Goal: Task Accomplishment & Management: Complete application form

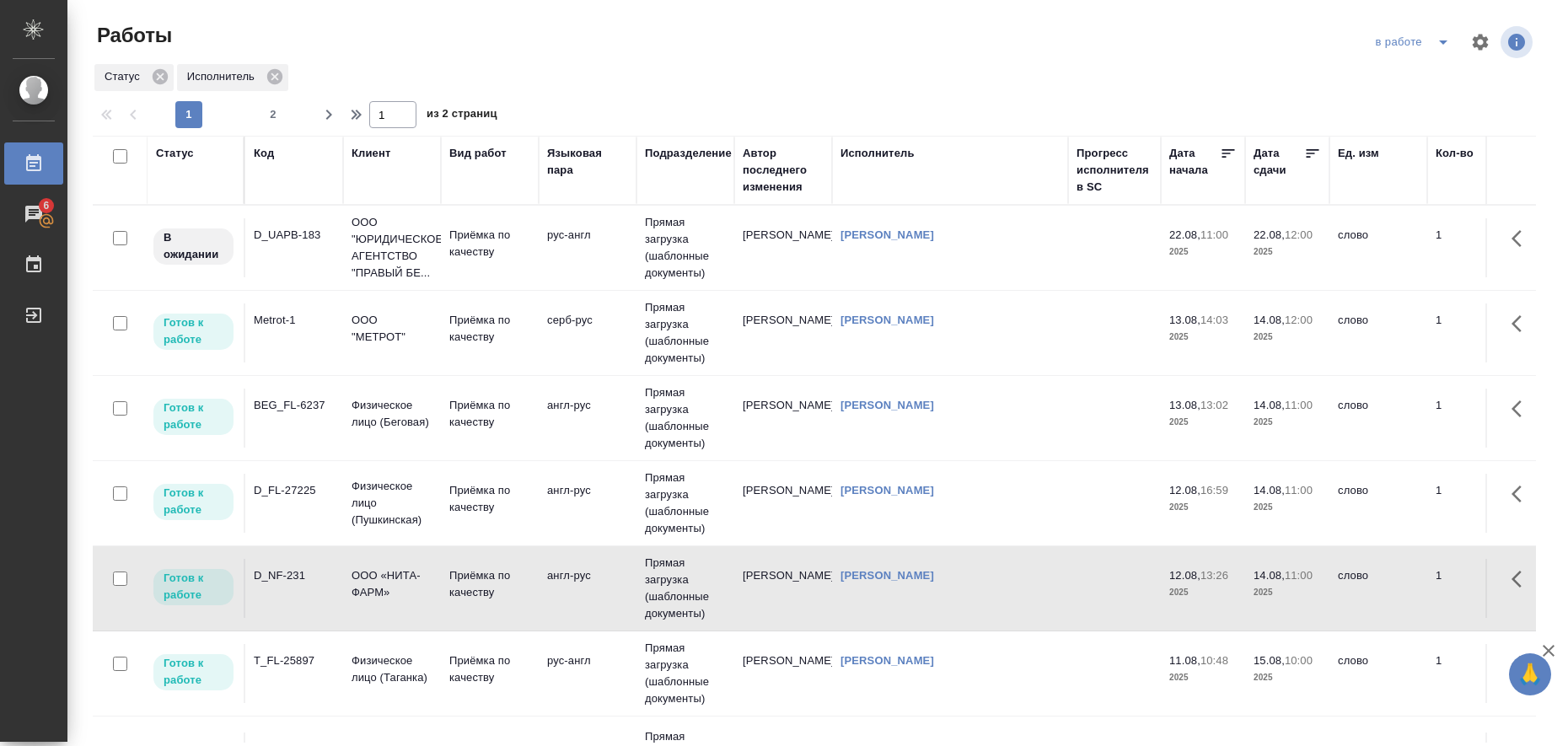
scroll to position [6, 0]
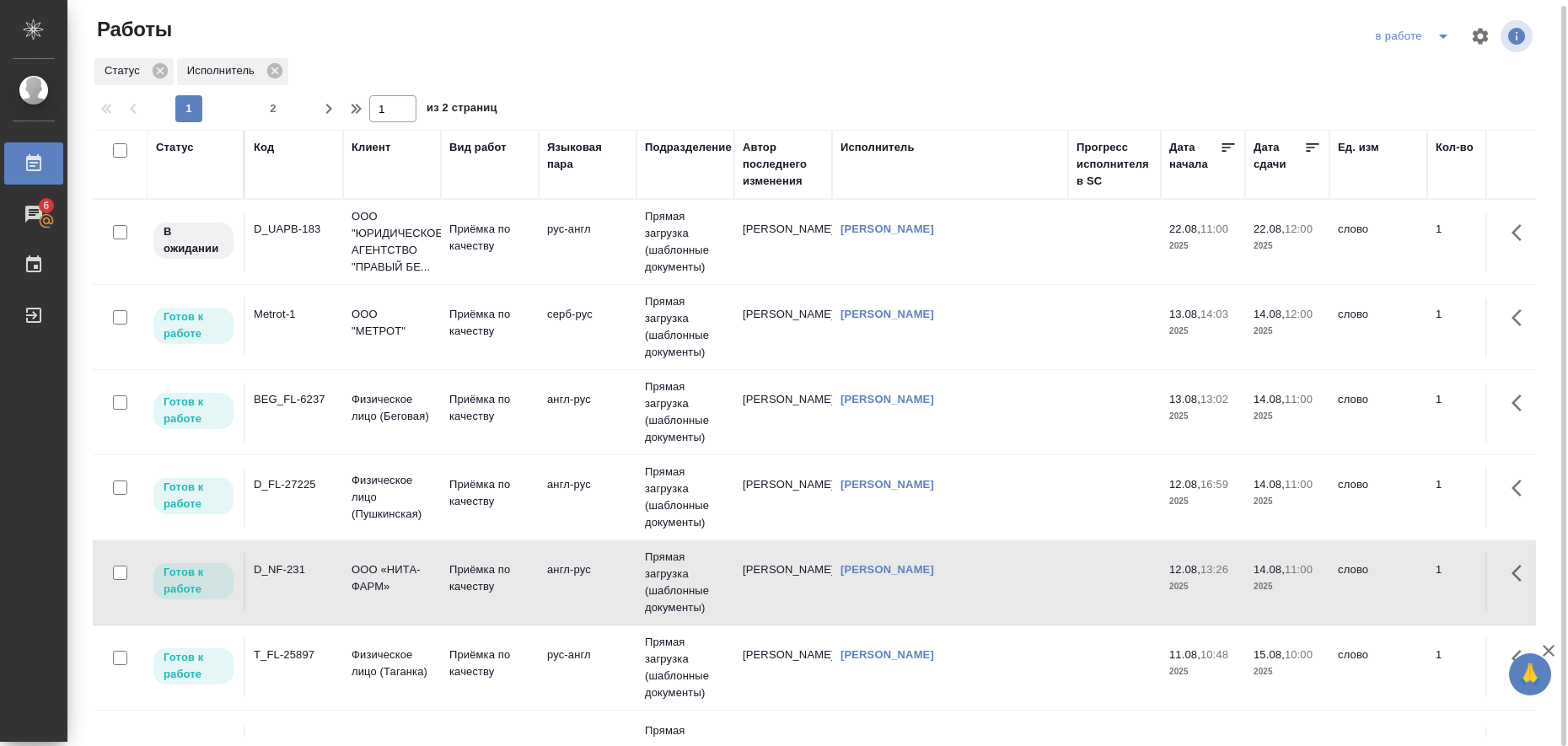
click at [1447, 40] on icon "split button" at bounding box center [1443, 35] width 20 height 20
click at [1405, 59] on li "Стандартные настройки" at bounding box center [1414, 64] width 161 height 27
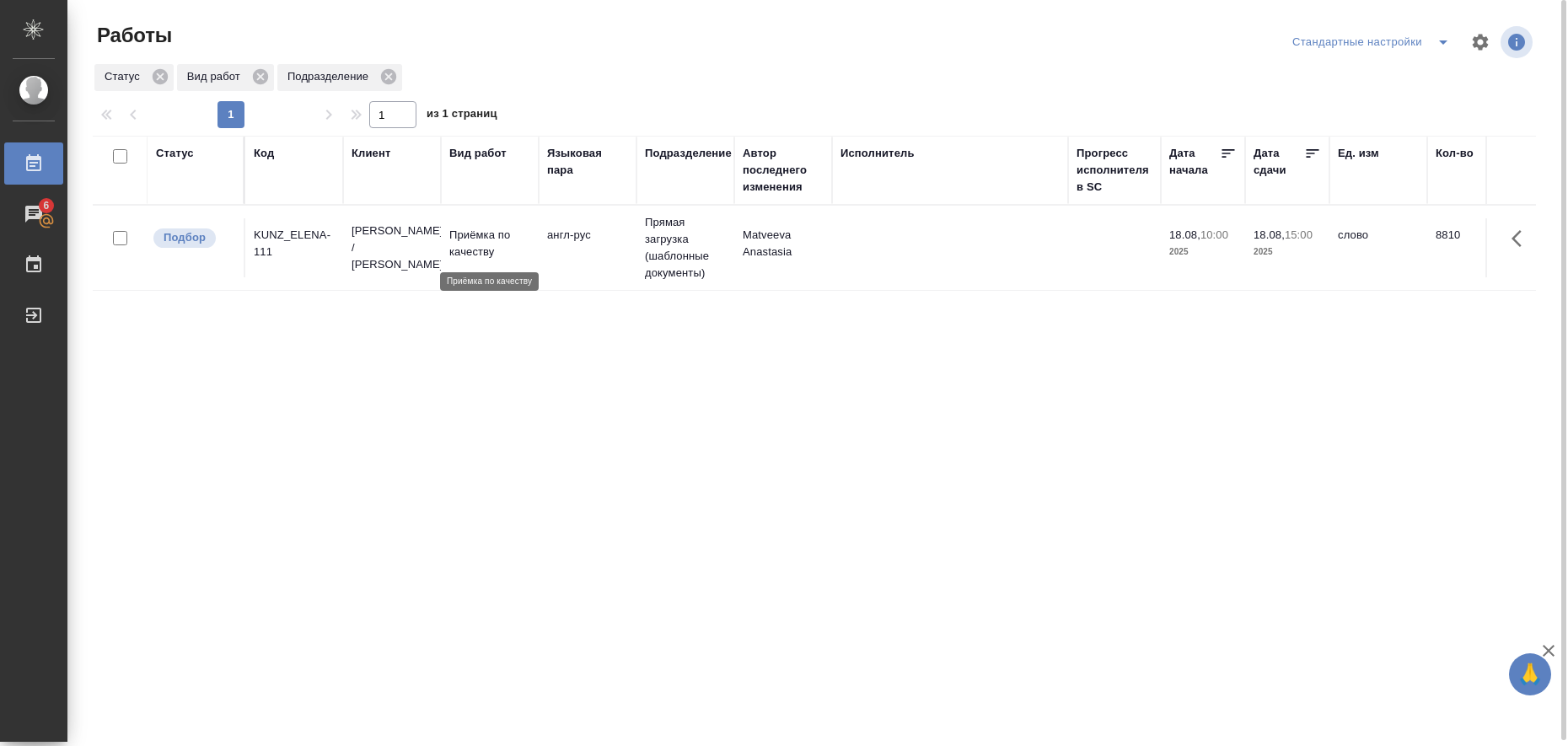
click at [459, 231] on p "Приёмка по качеству" at bounding box center [489, 243] width 81 height 33
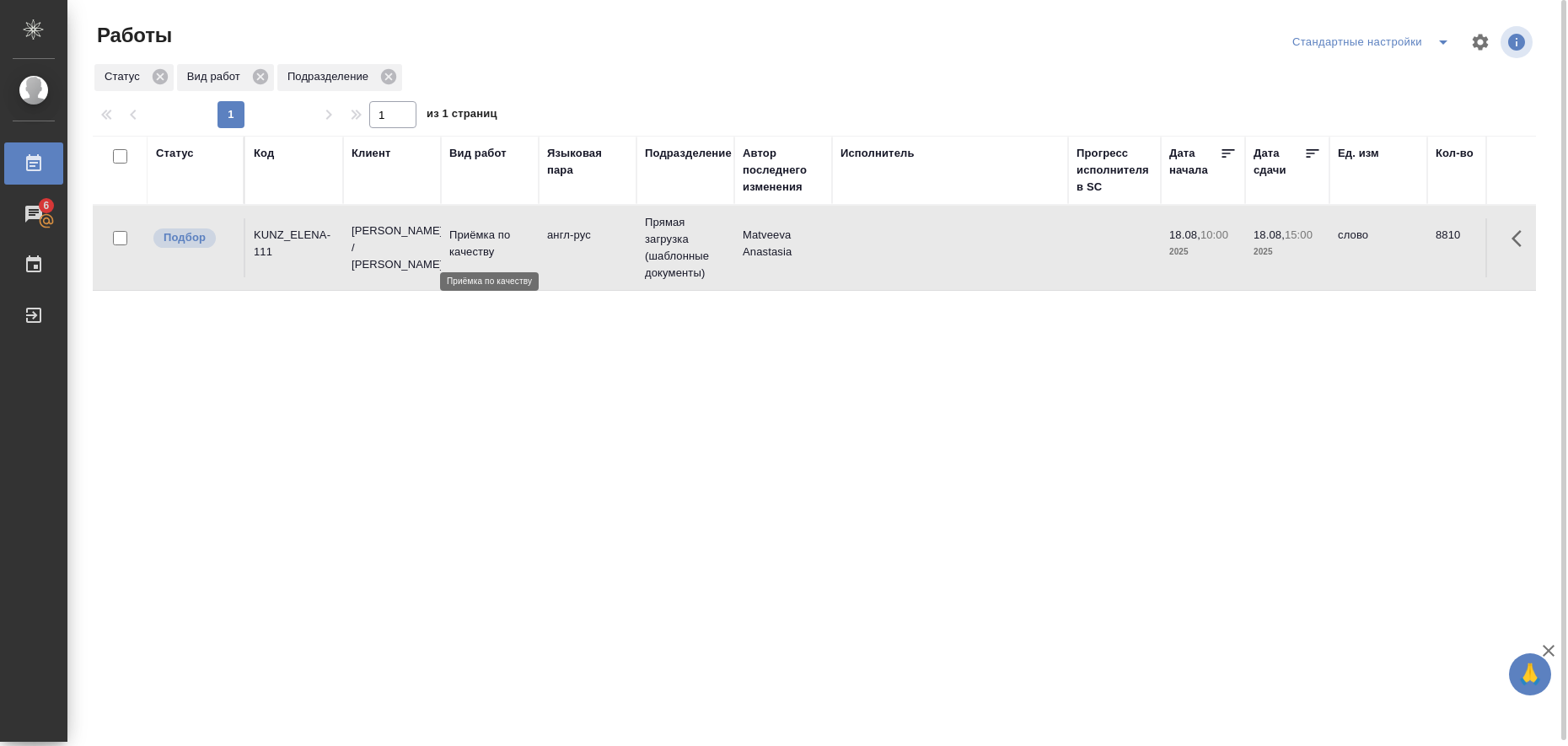
click at [459, 231] on p "Приёмка по качеству" at bounding box center [489, 243] width 81 height 33
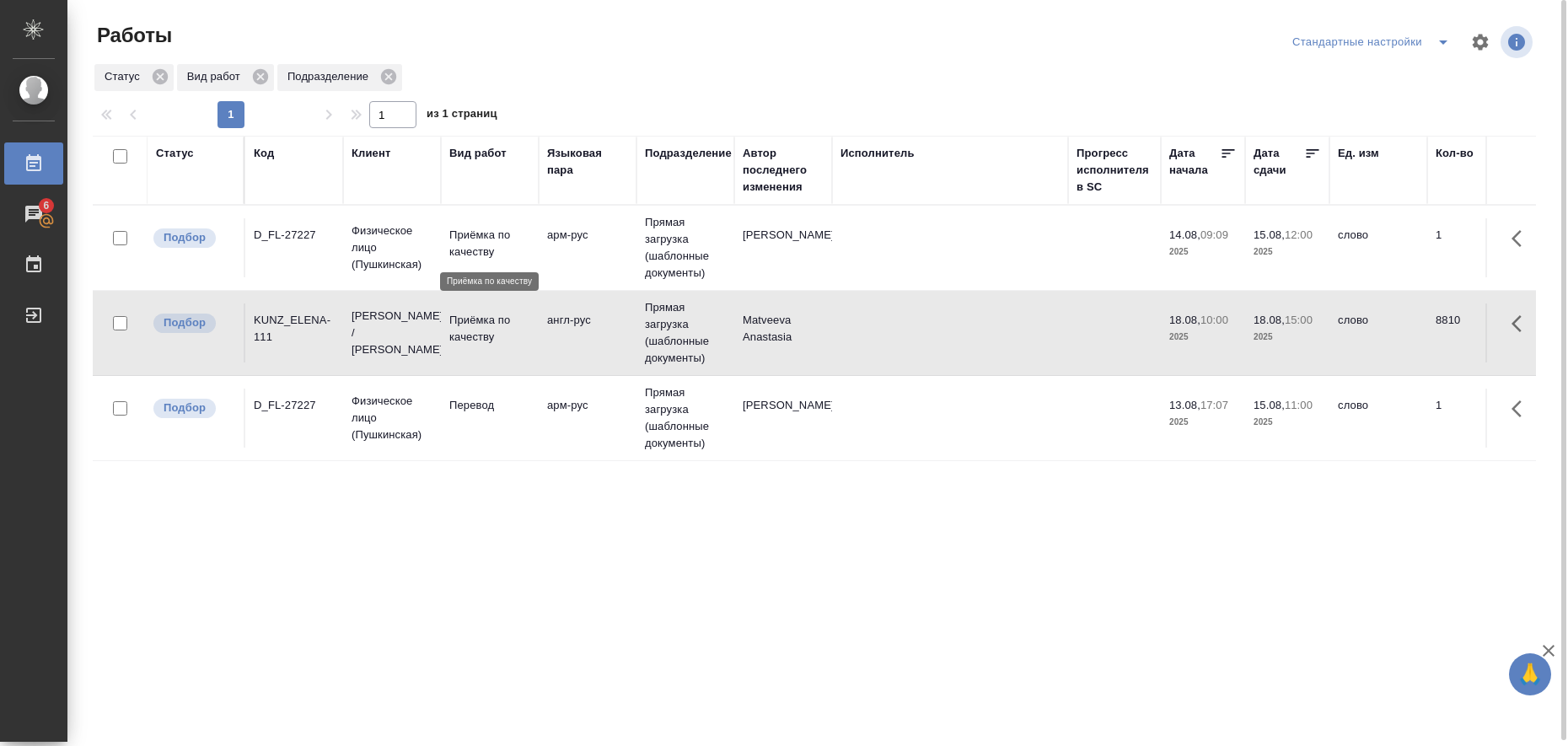
click at [462, 237] on p "Приёмка по качеству" at bounding box center [489, 243] width 81 height 33
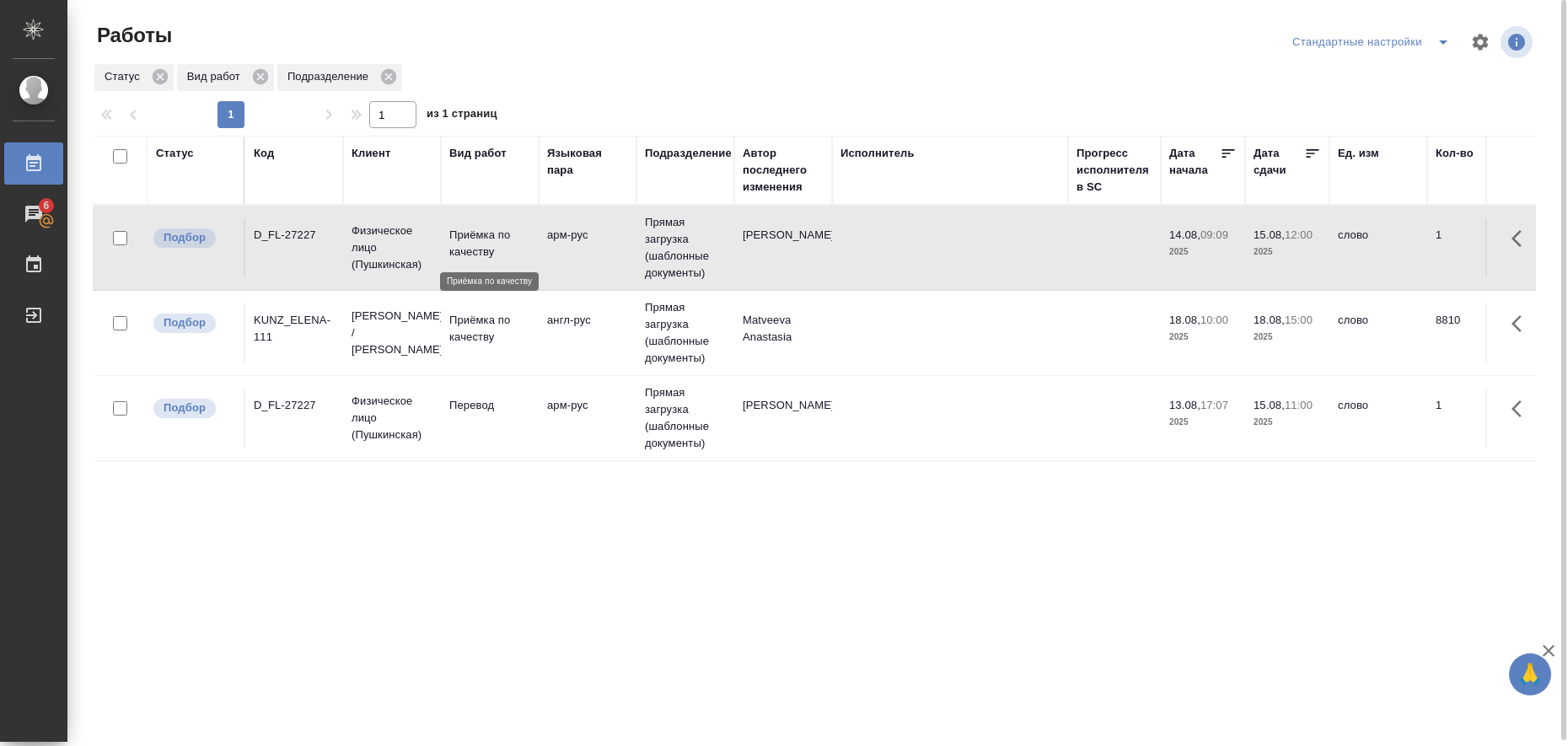
click at [462, 237] on p "Приёмка по качеству" at bounding box center [489, 243] width 81 height 33
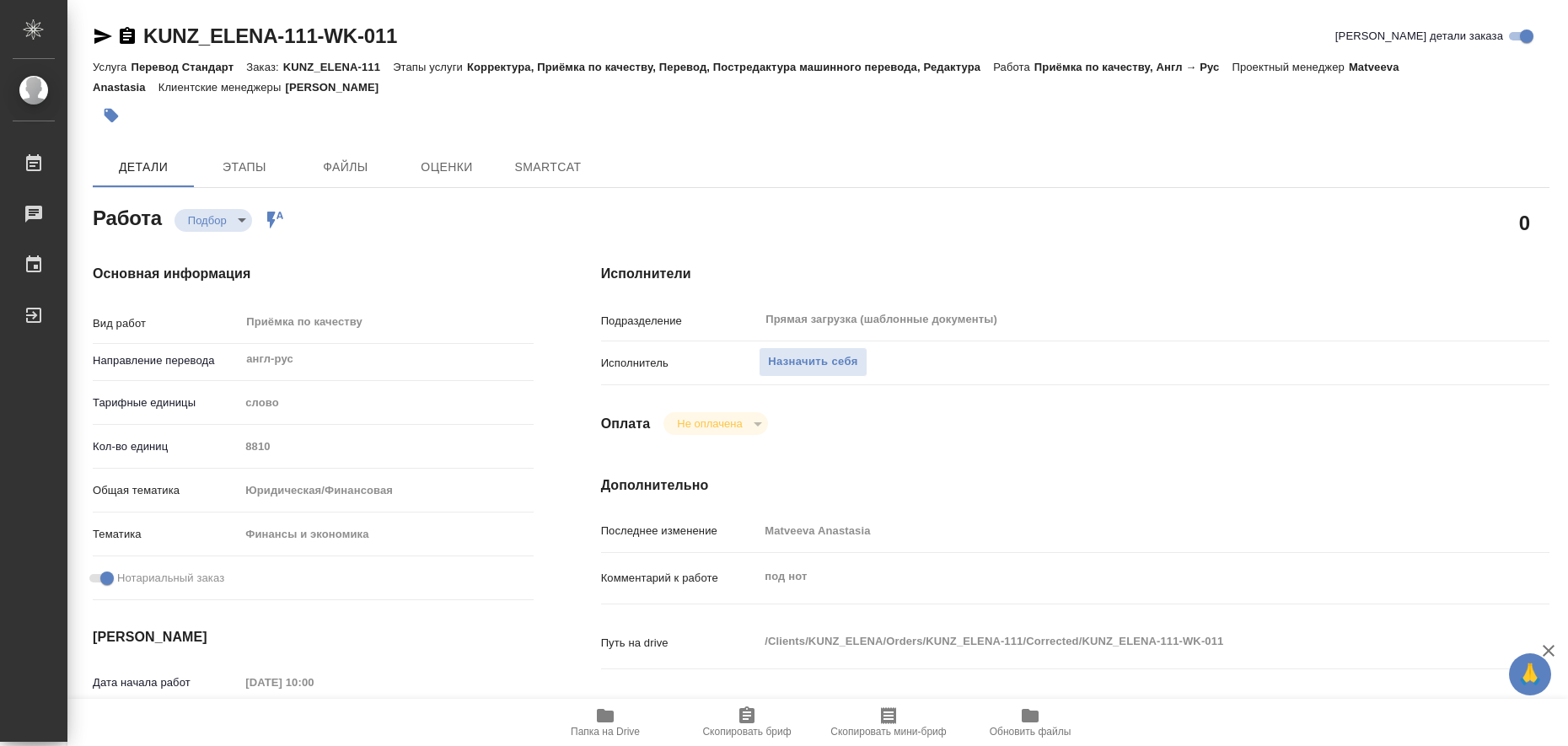
type textarea "x"
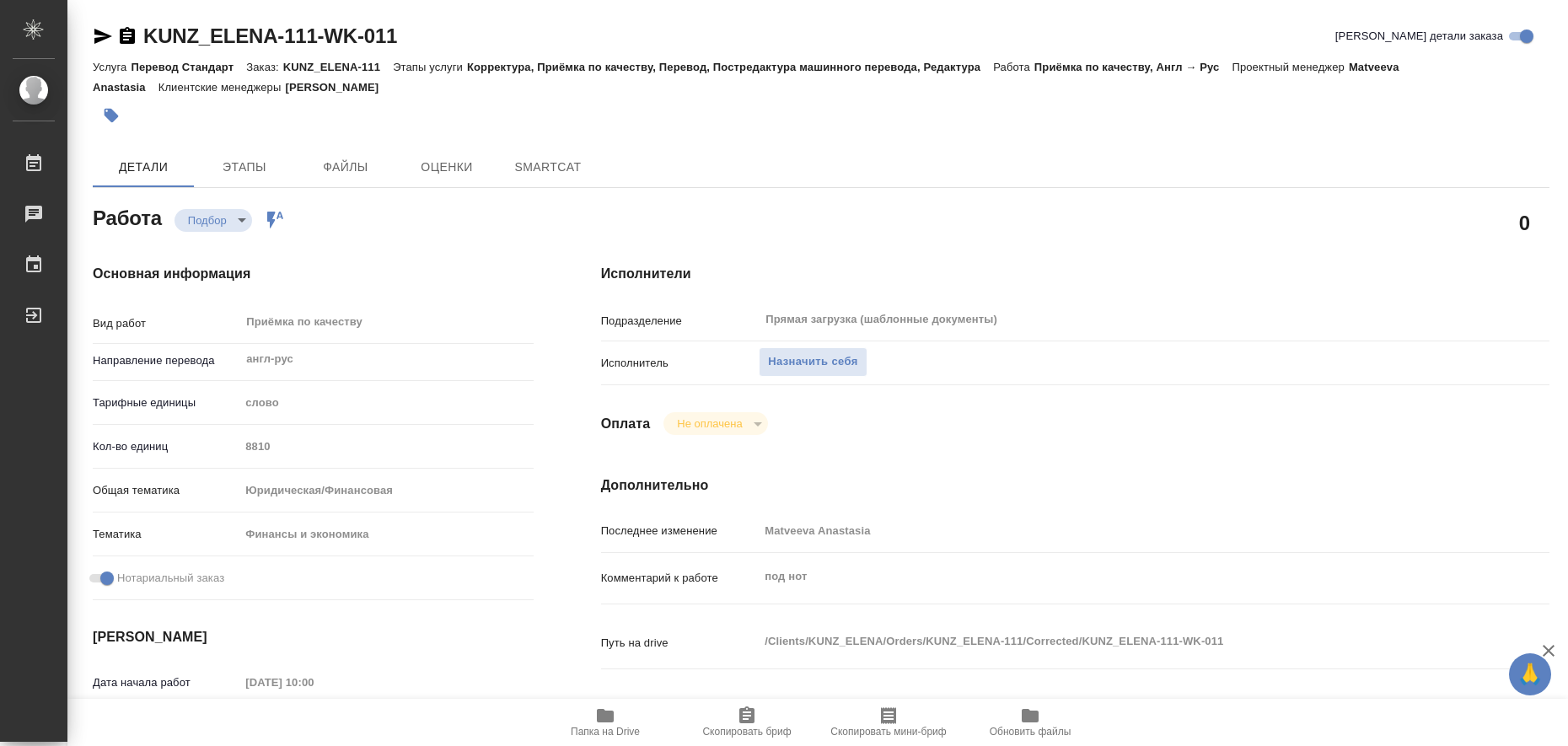
type textarea "x"
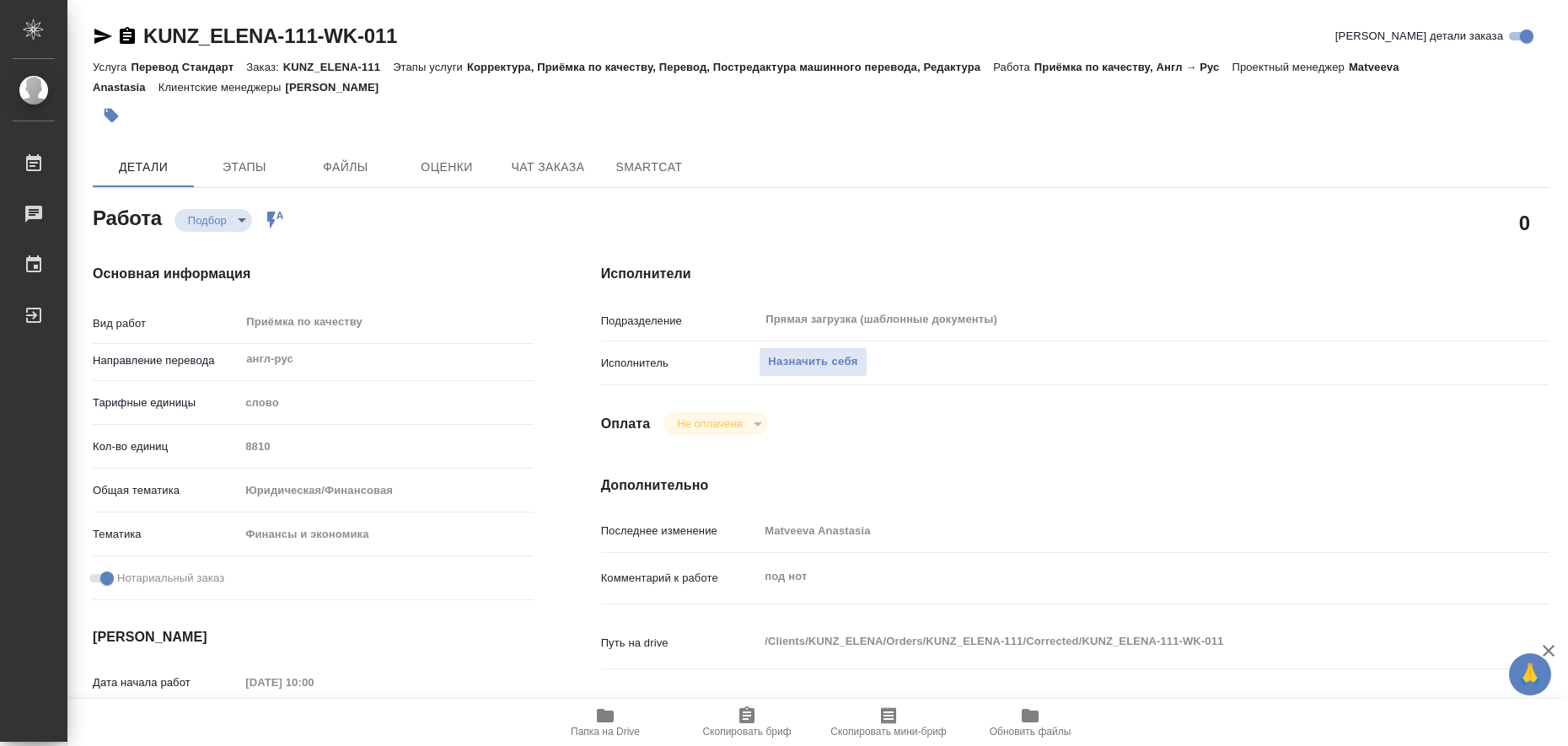
type textarea "x"
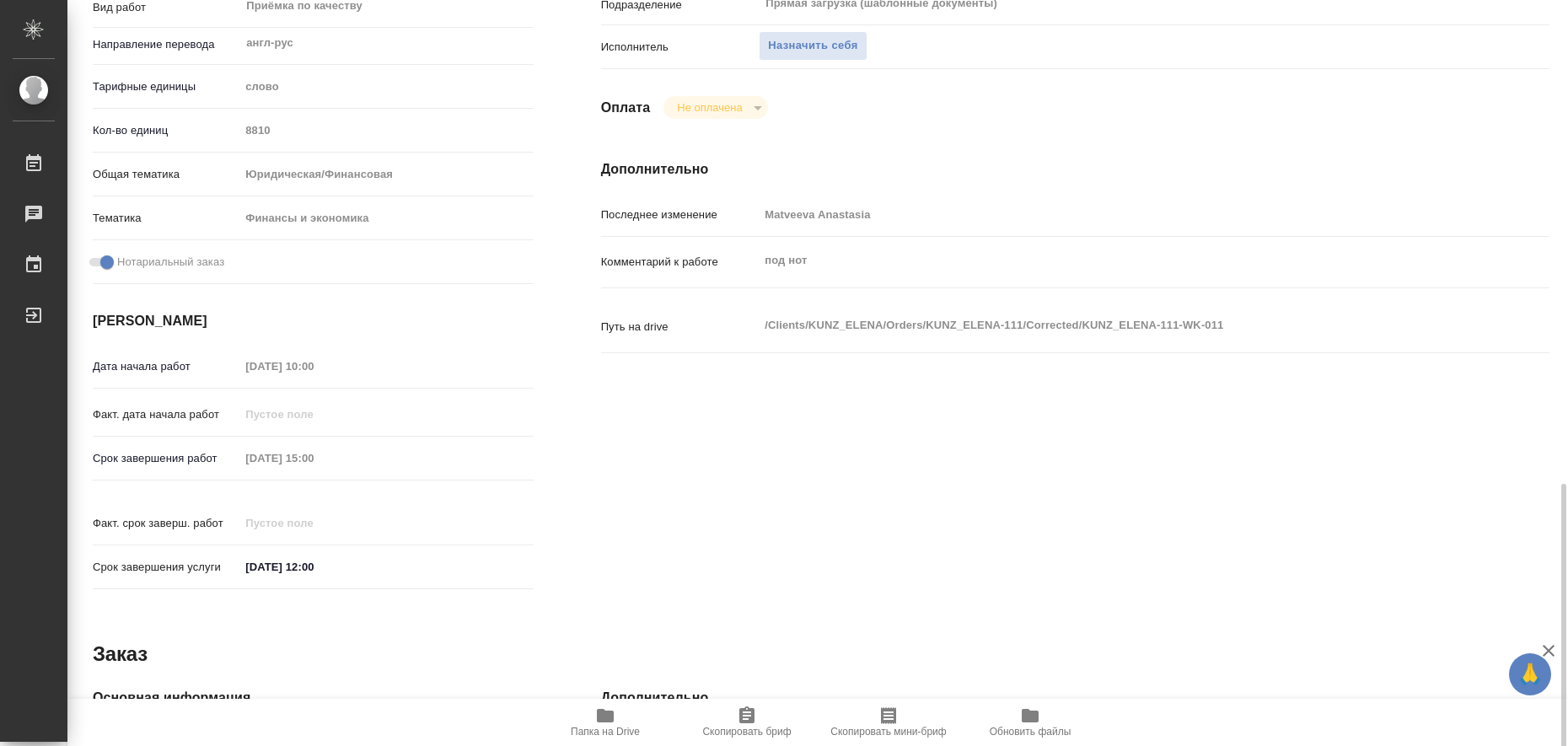
scroll to position [692, 0]
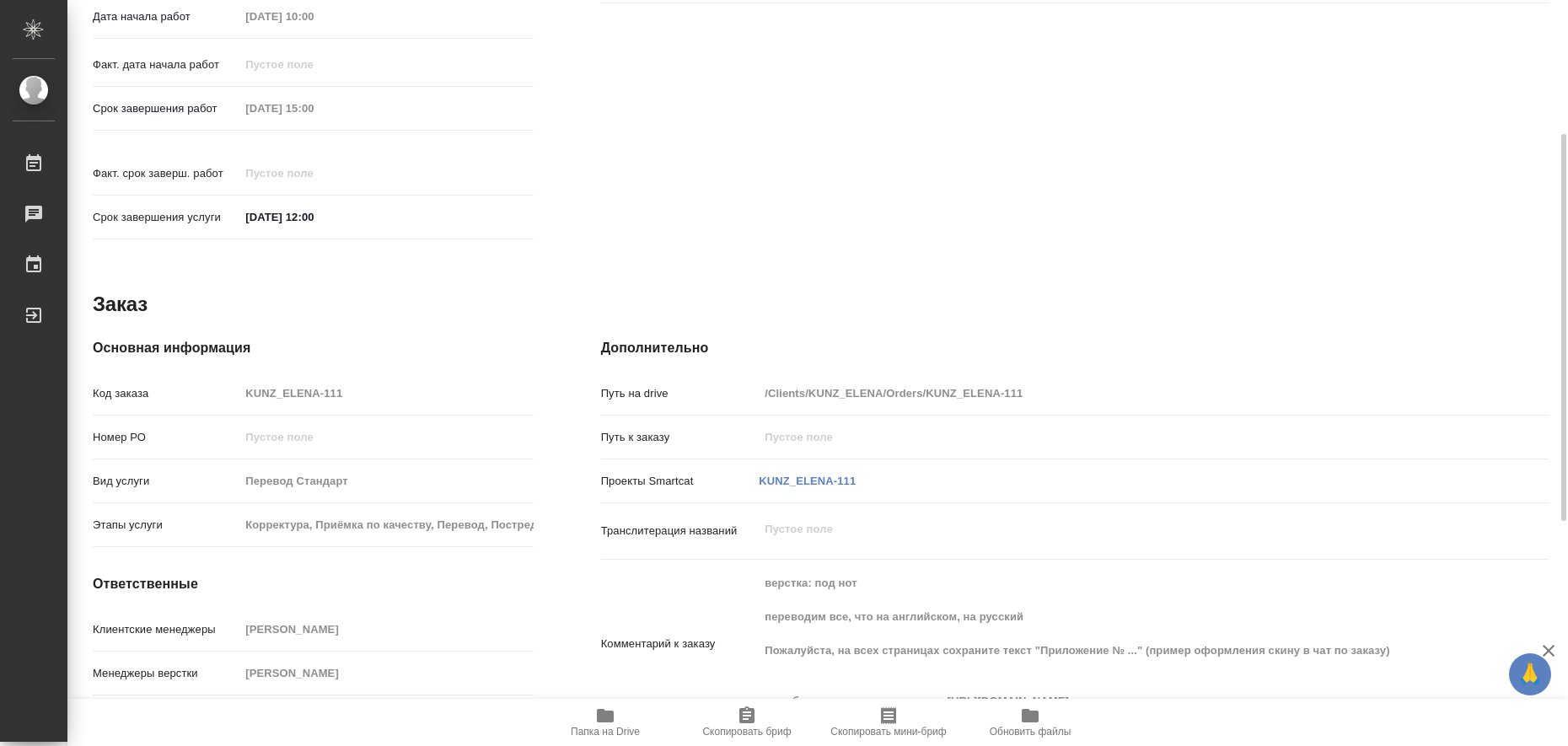
type textarea "x"
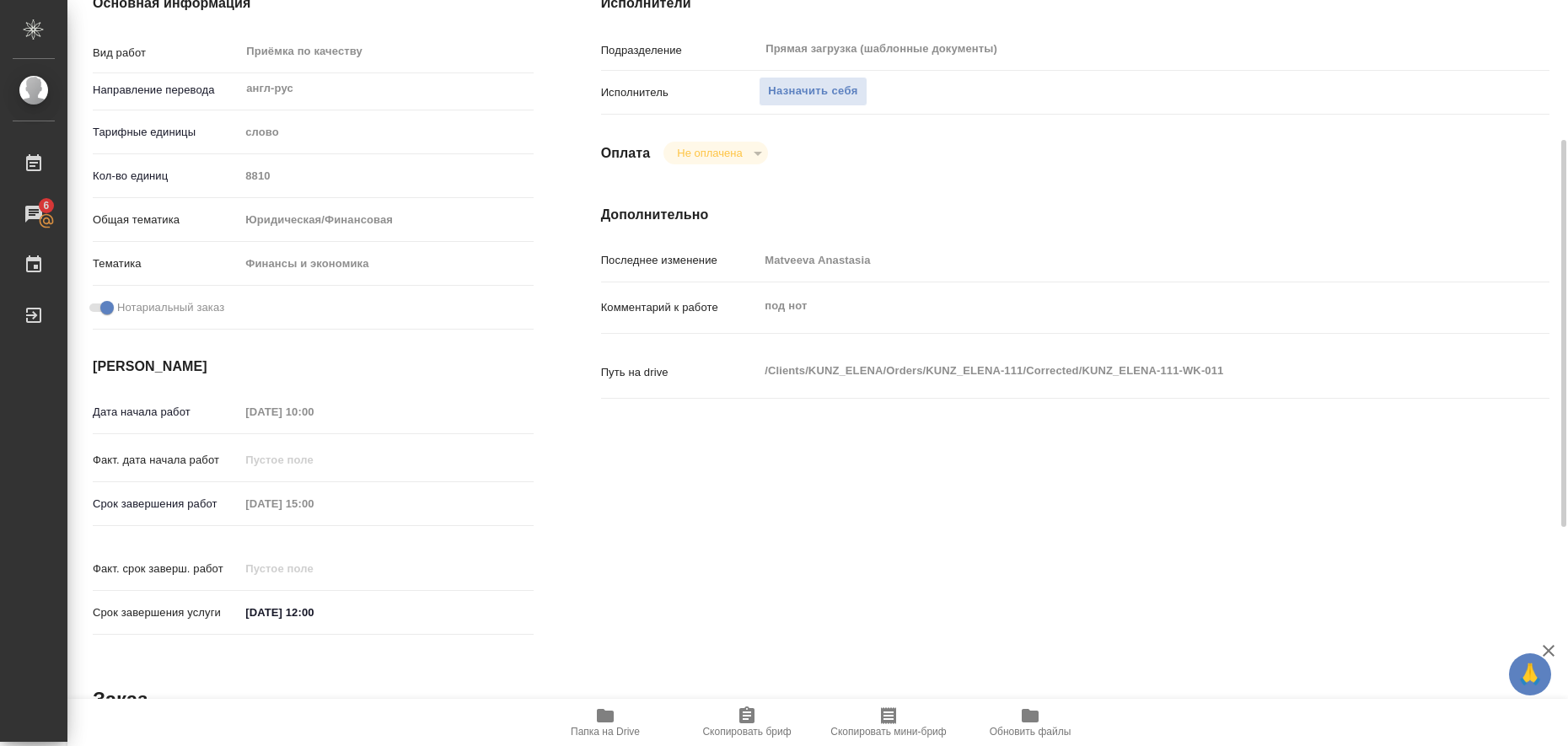
scroll to position [0, 0]
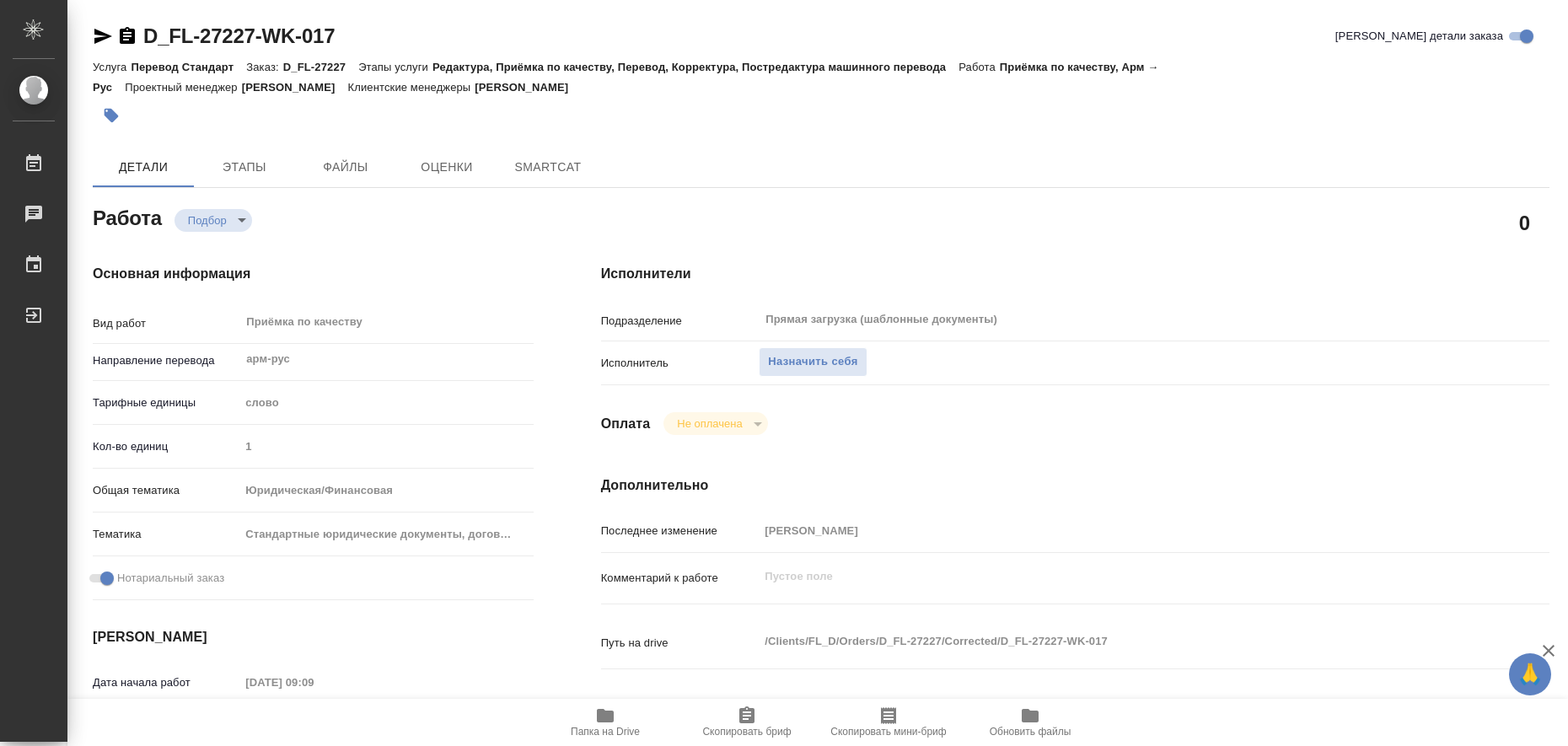
type textarea "x"
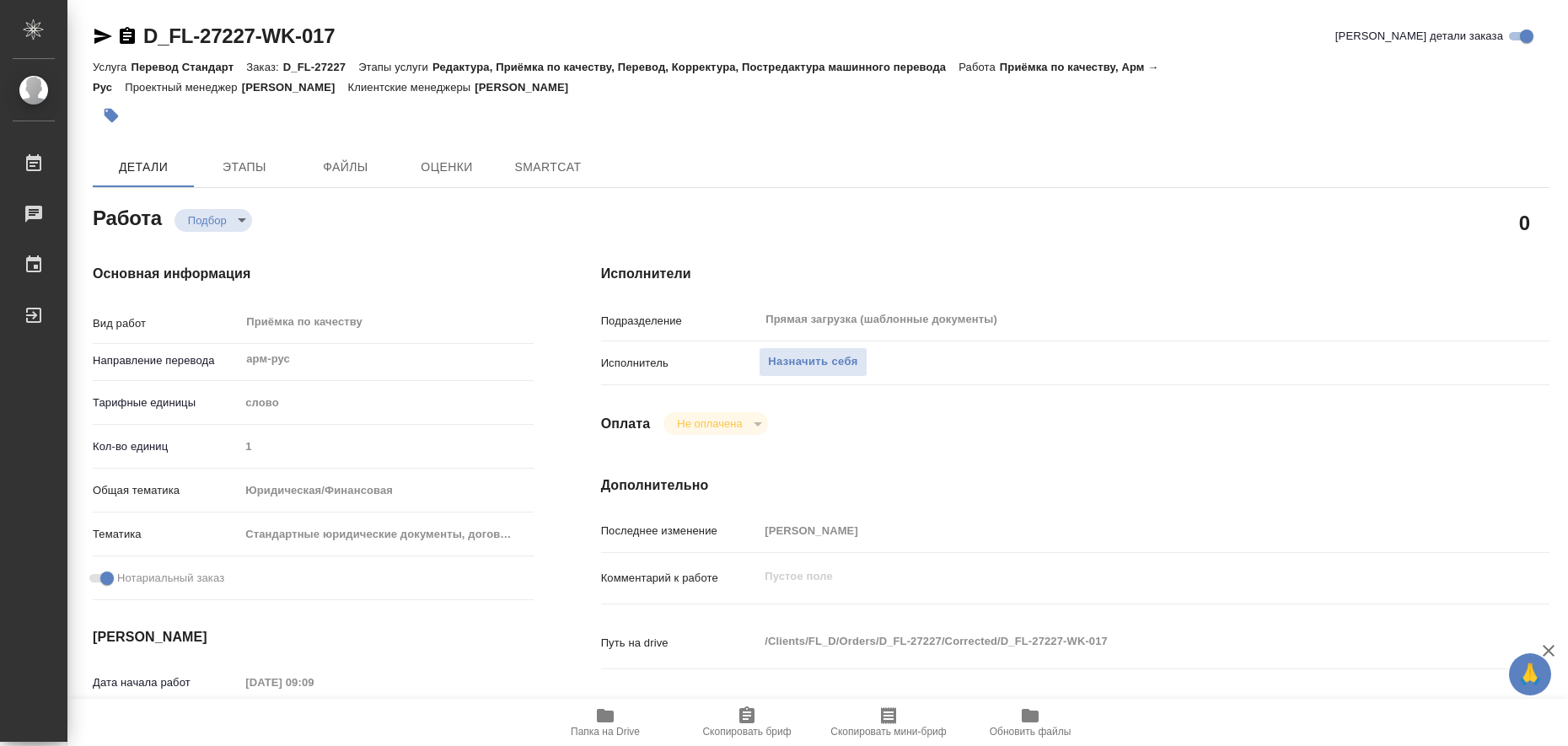
type textarea "x"
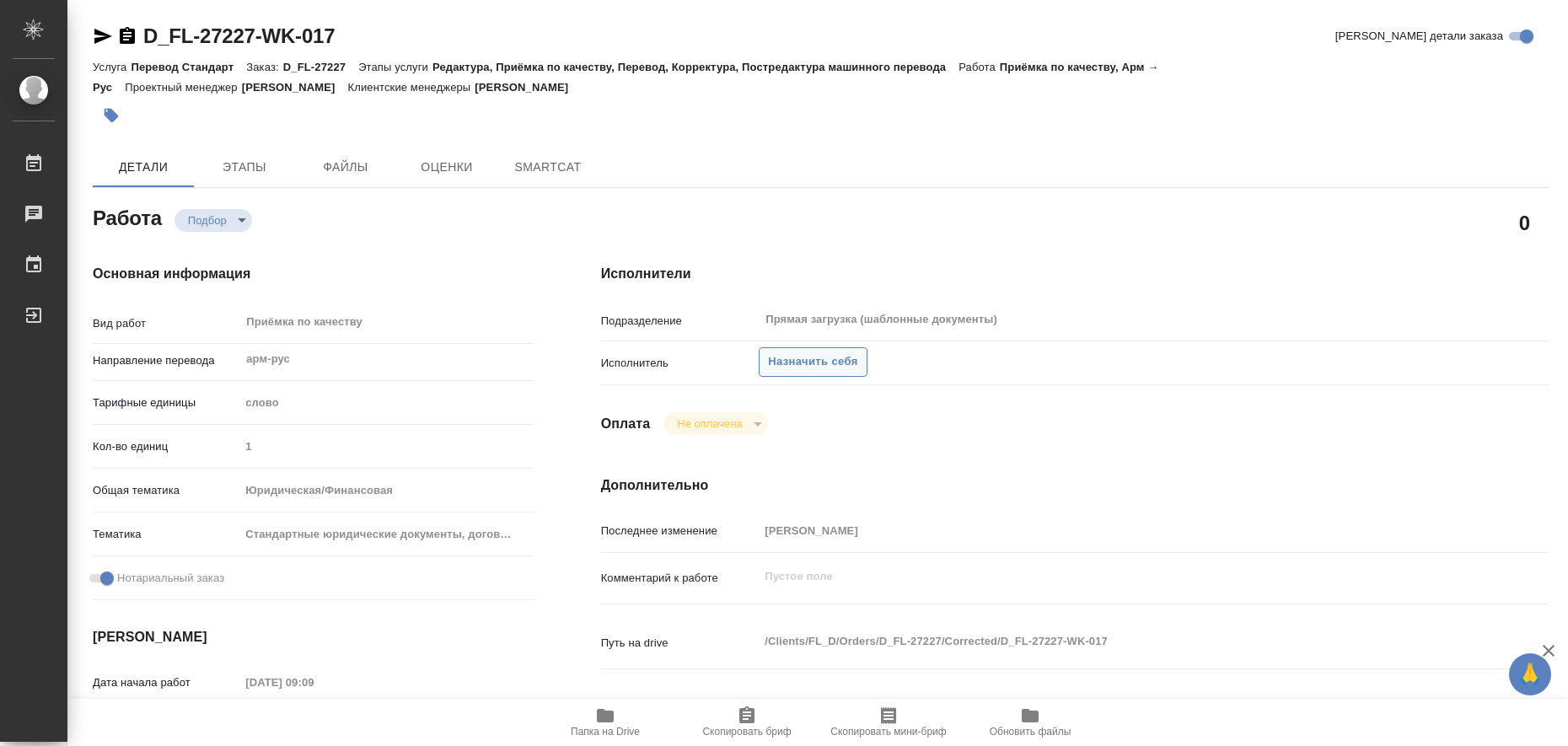
type textarea "x"
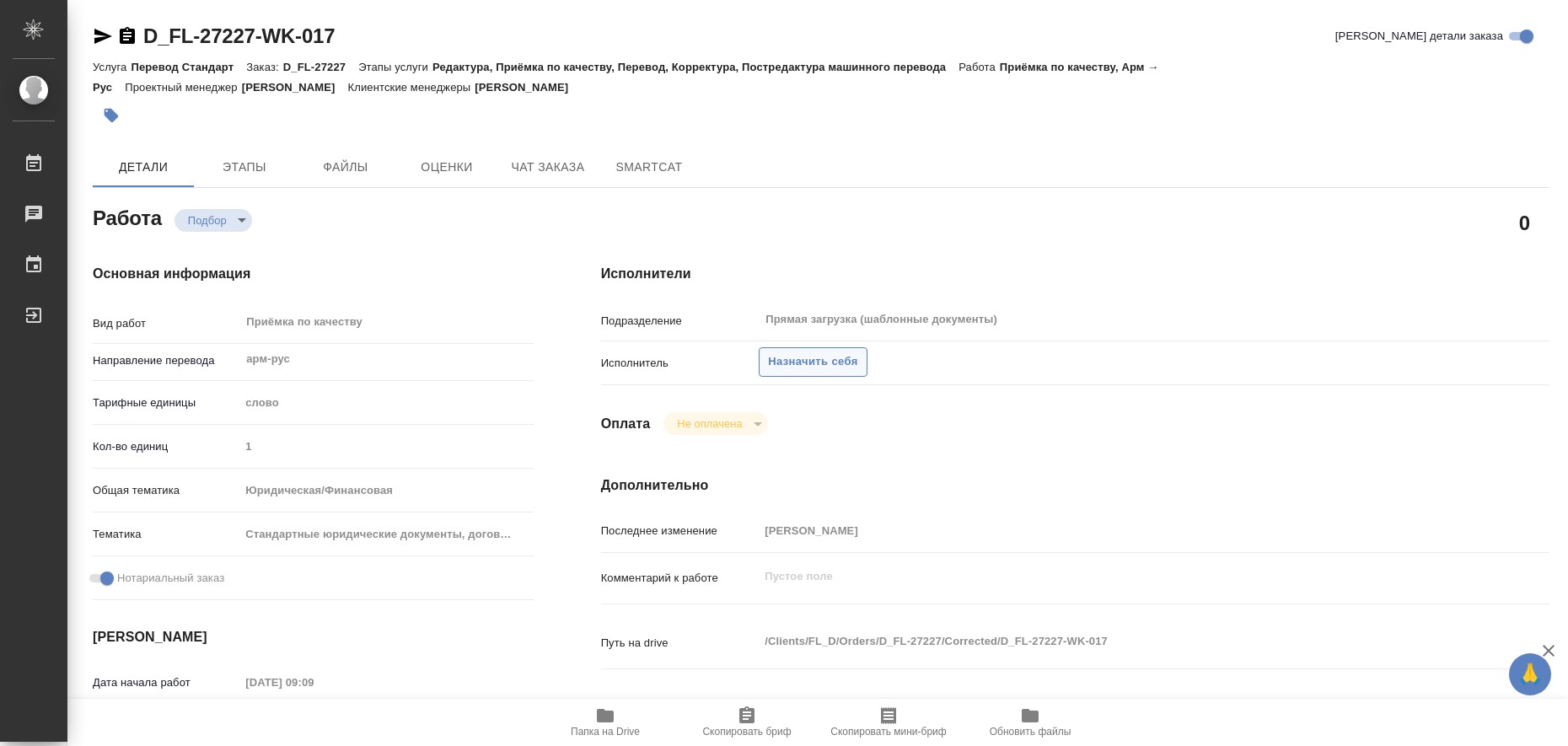
click at [818, 359] on span "Назначить себя" at bounding box center [813, 362] width 90 height 19
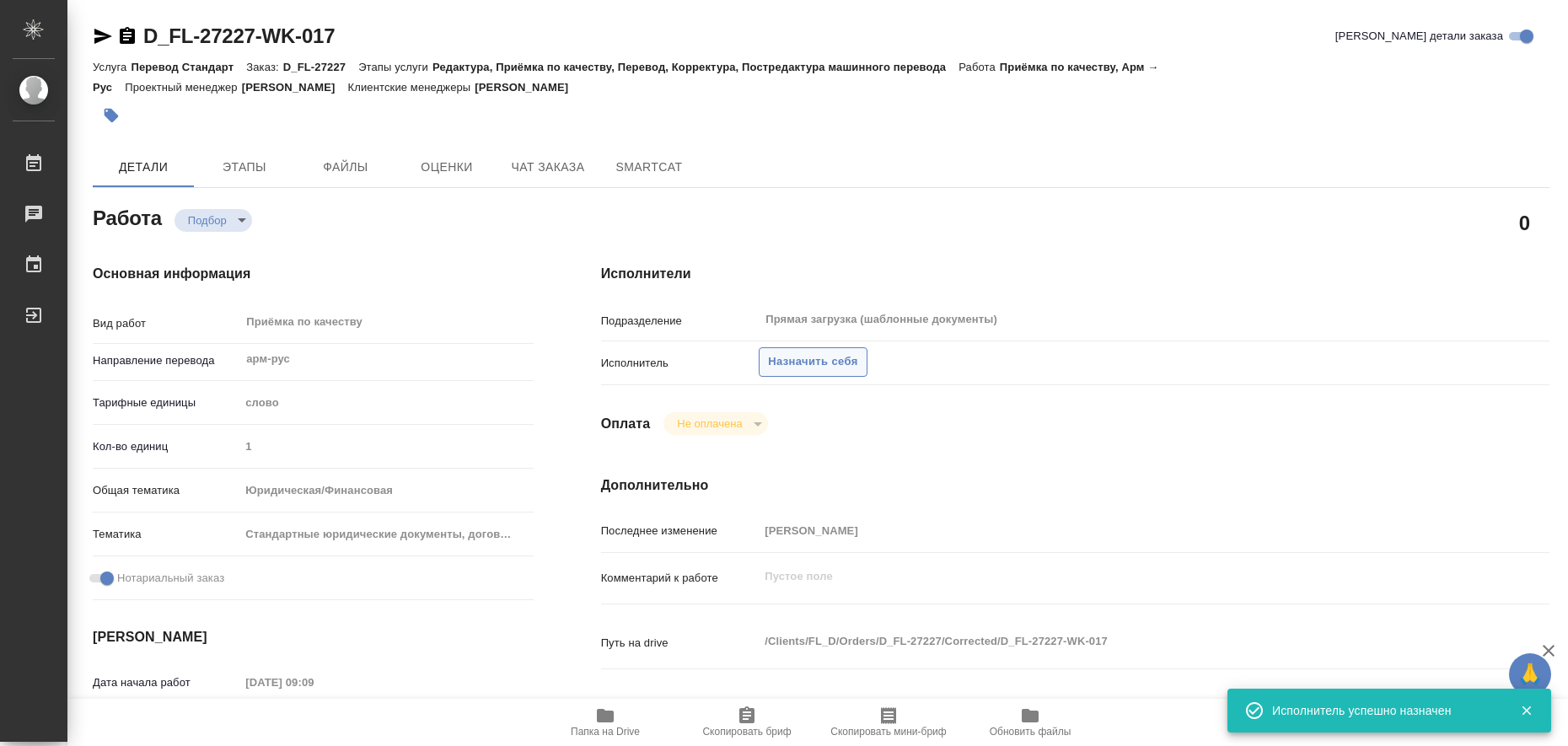
type textarea "x"
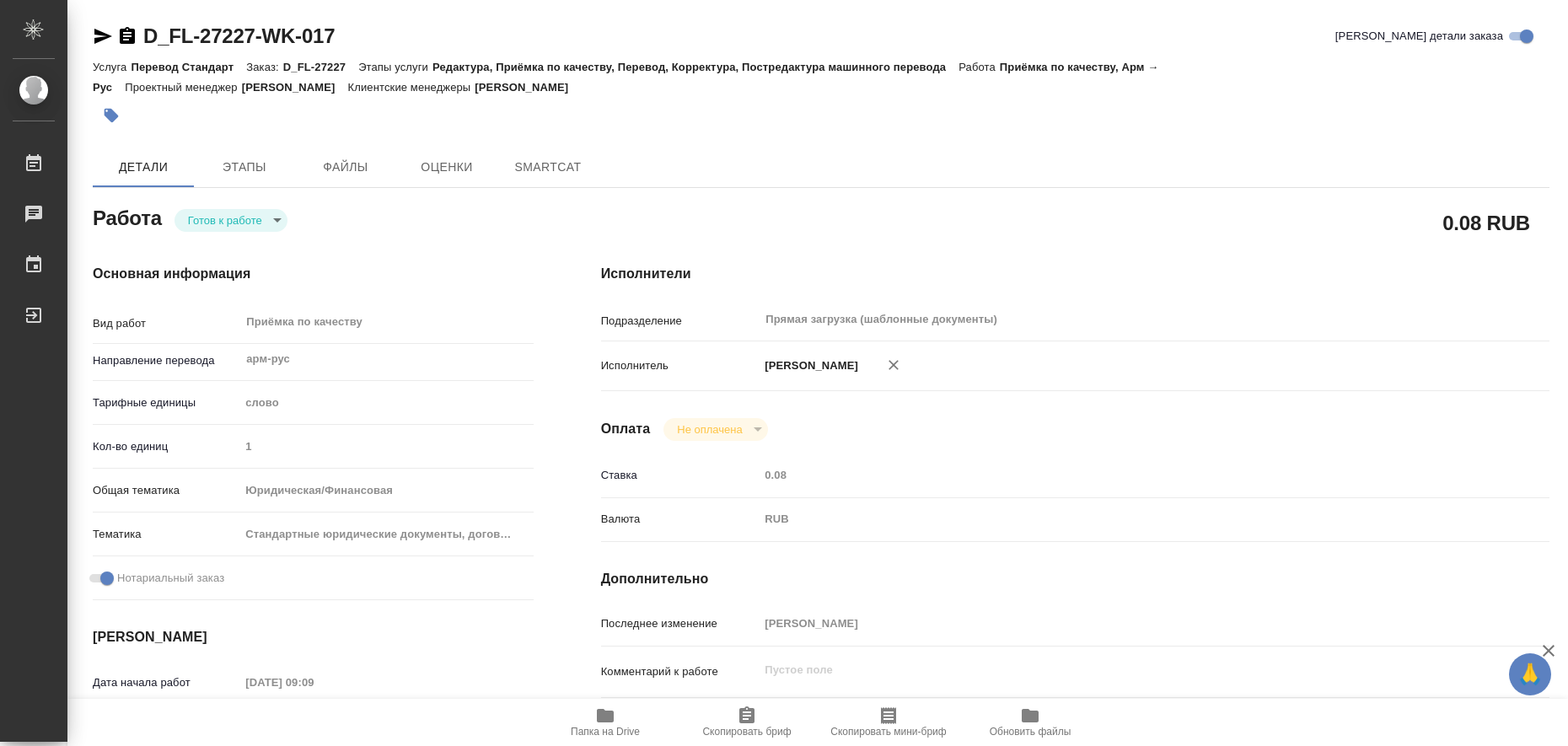
type textarea "x"
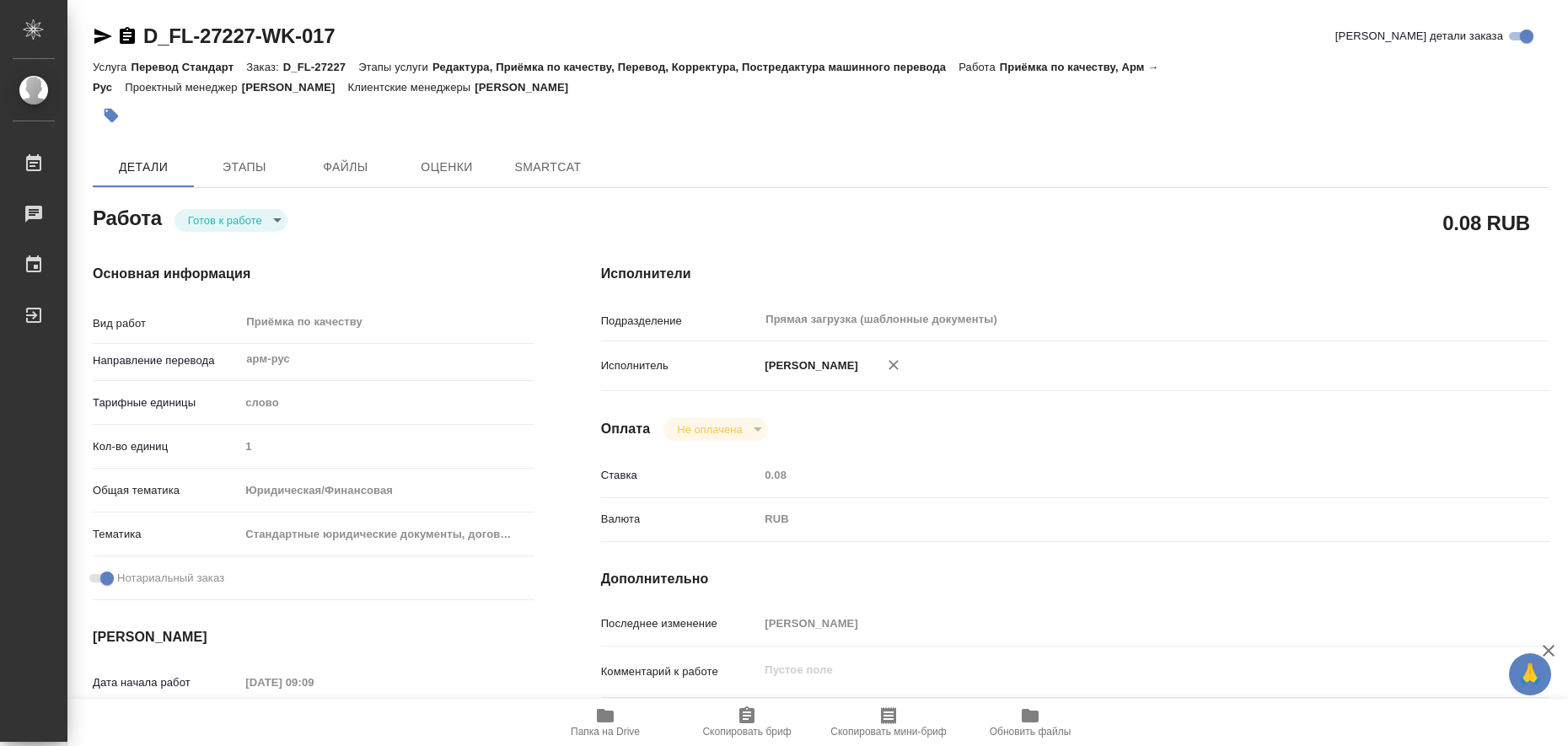
type textarea "x"
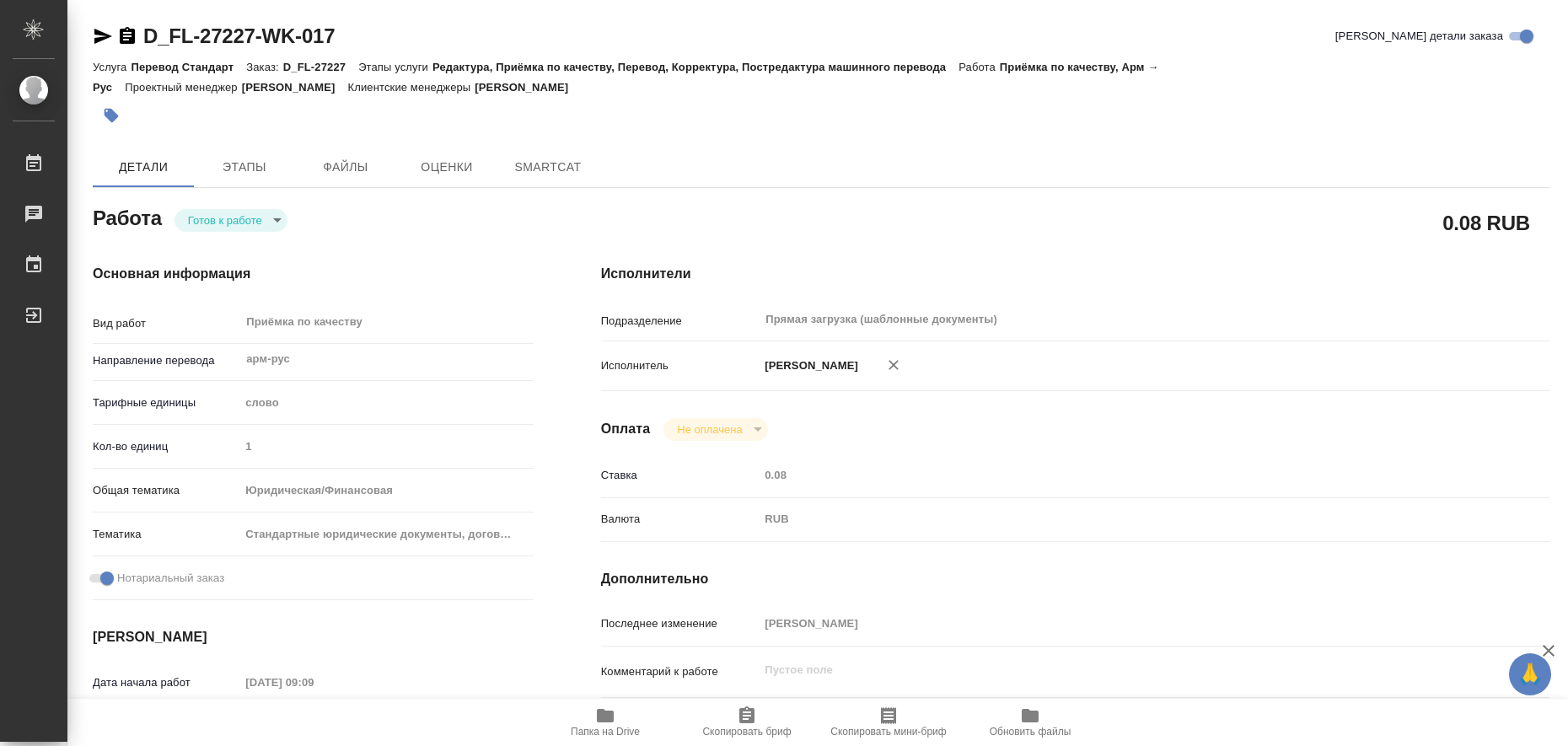
type textarea "x"
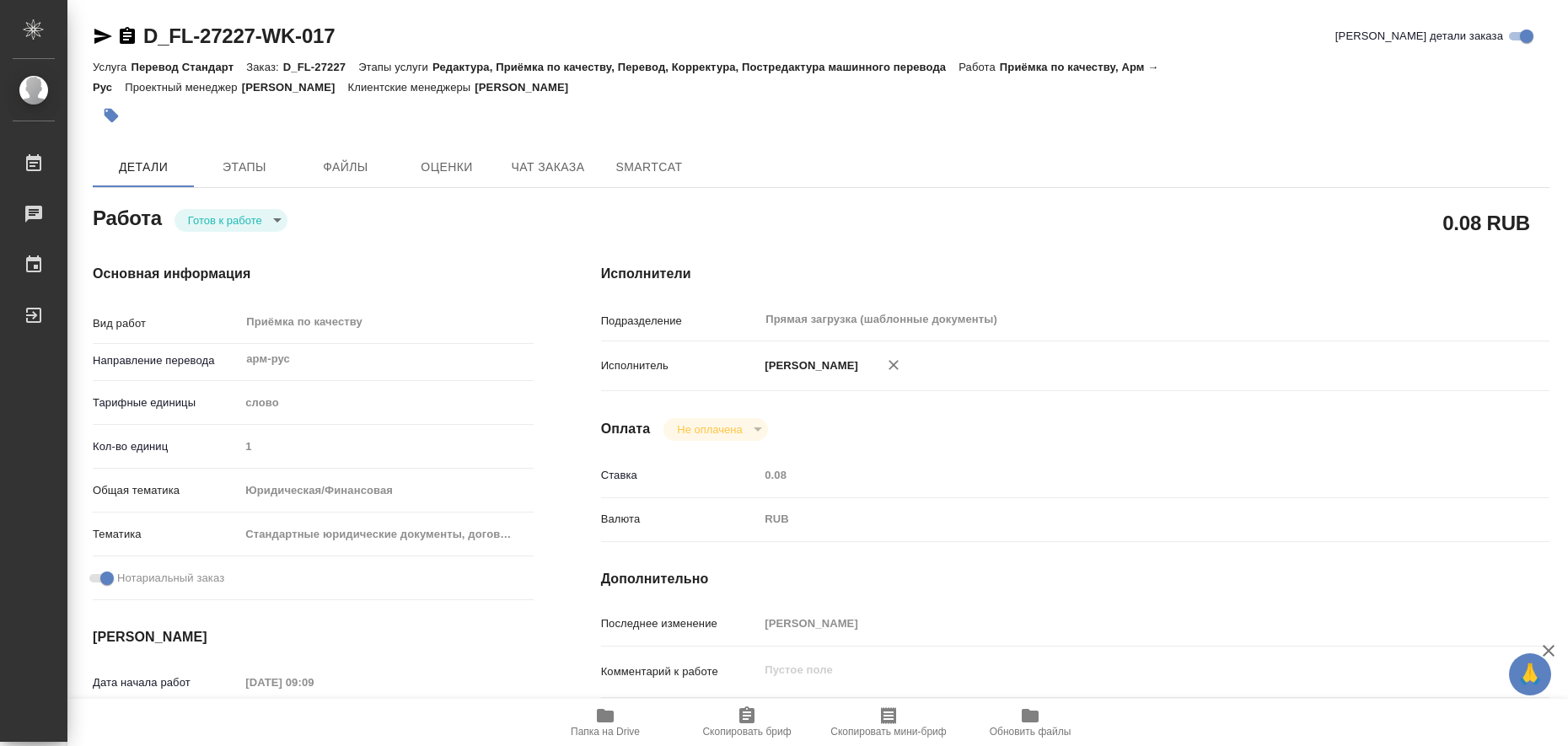
type textarea "x"
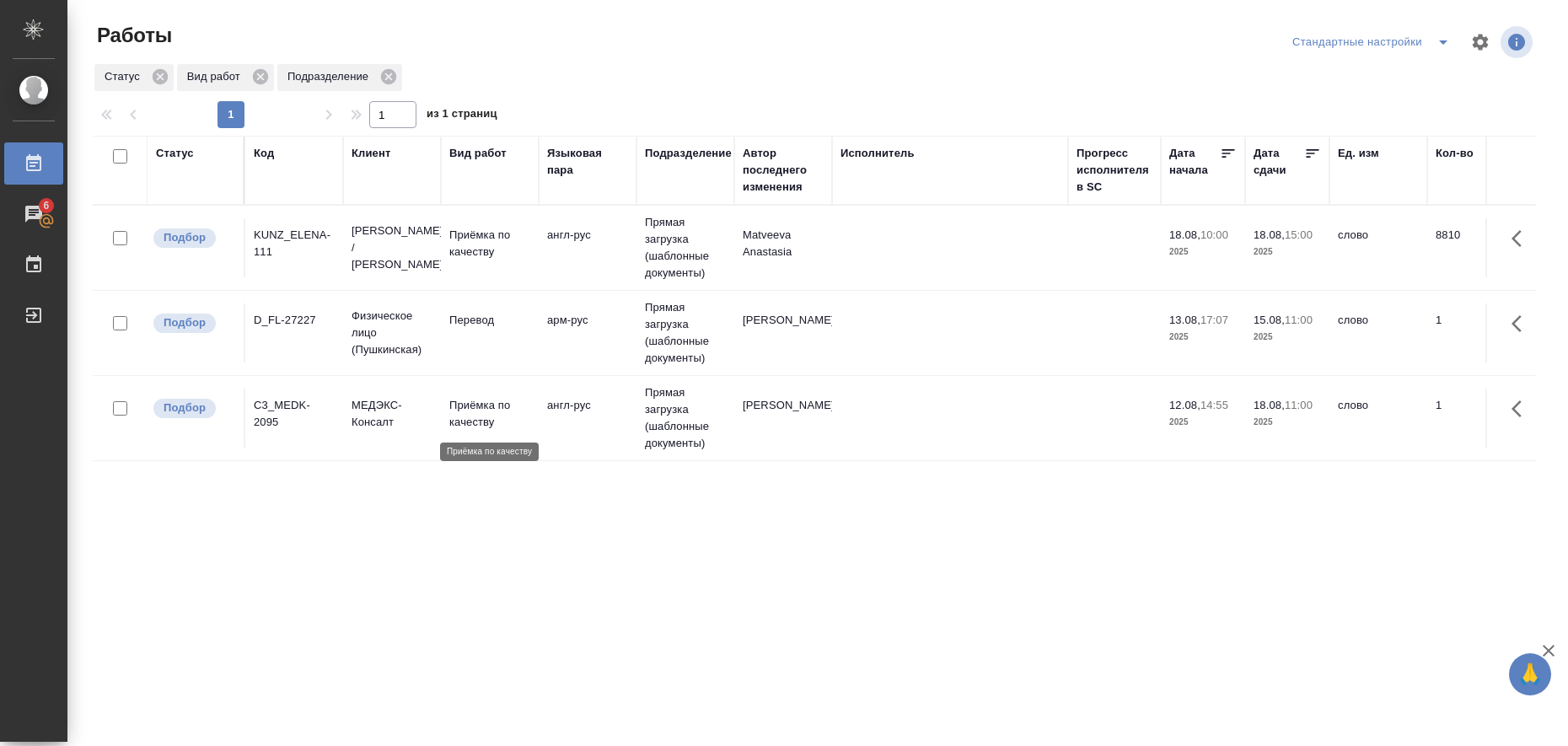
click at [483, 416] on p "Приёмка по качеству" at bounding box center [489, 413] width 81 height 33
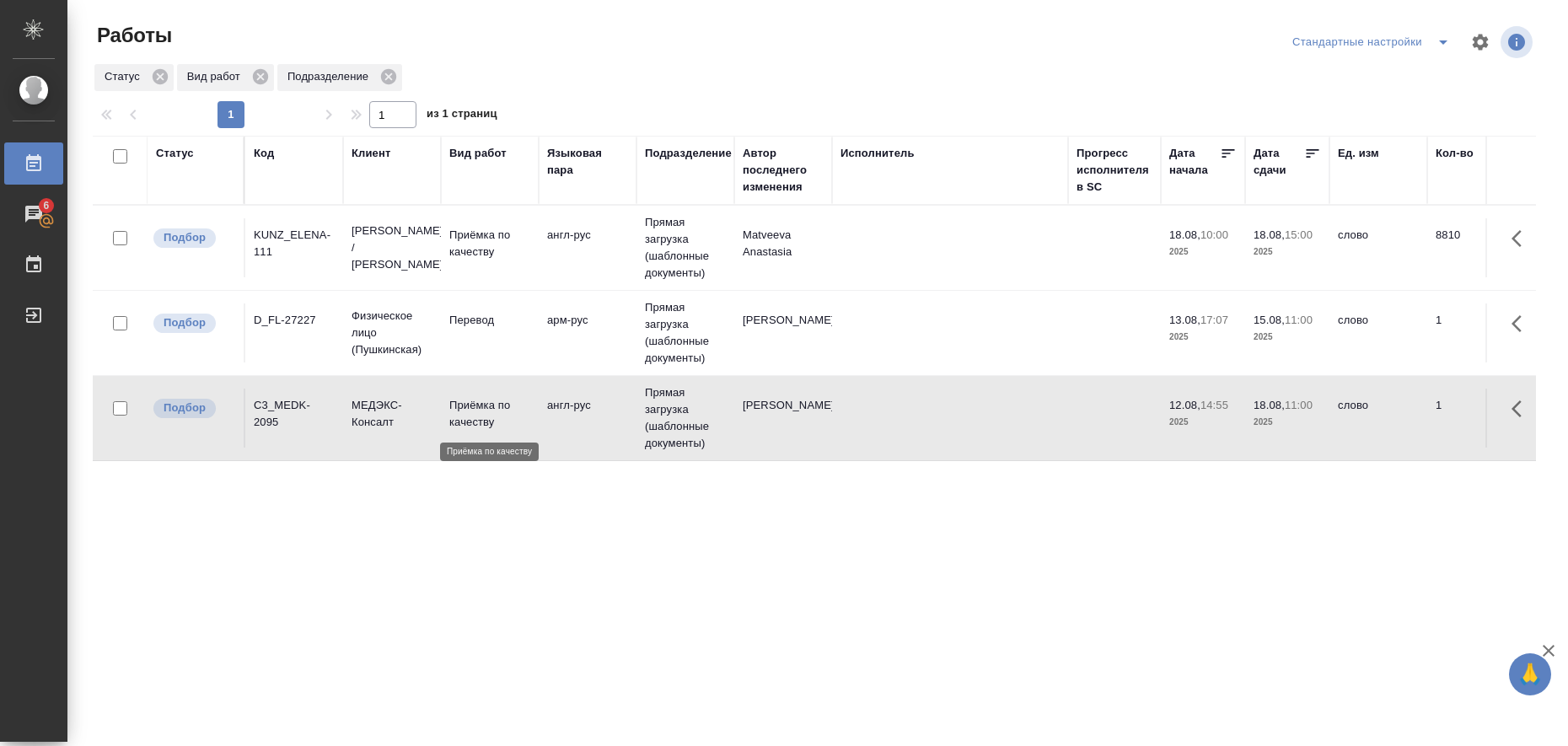
click at [483, 416] on p "Приёмка по качеству" at bounding box center [489, 413] width 81 height 33
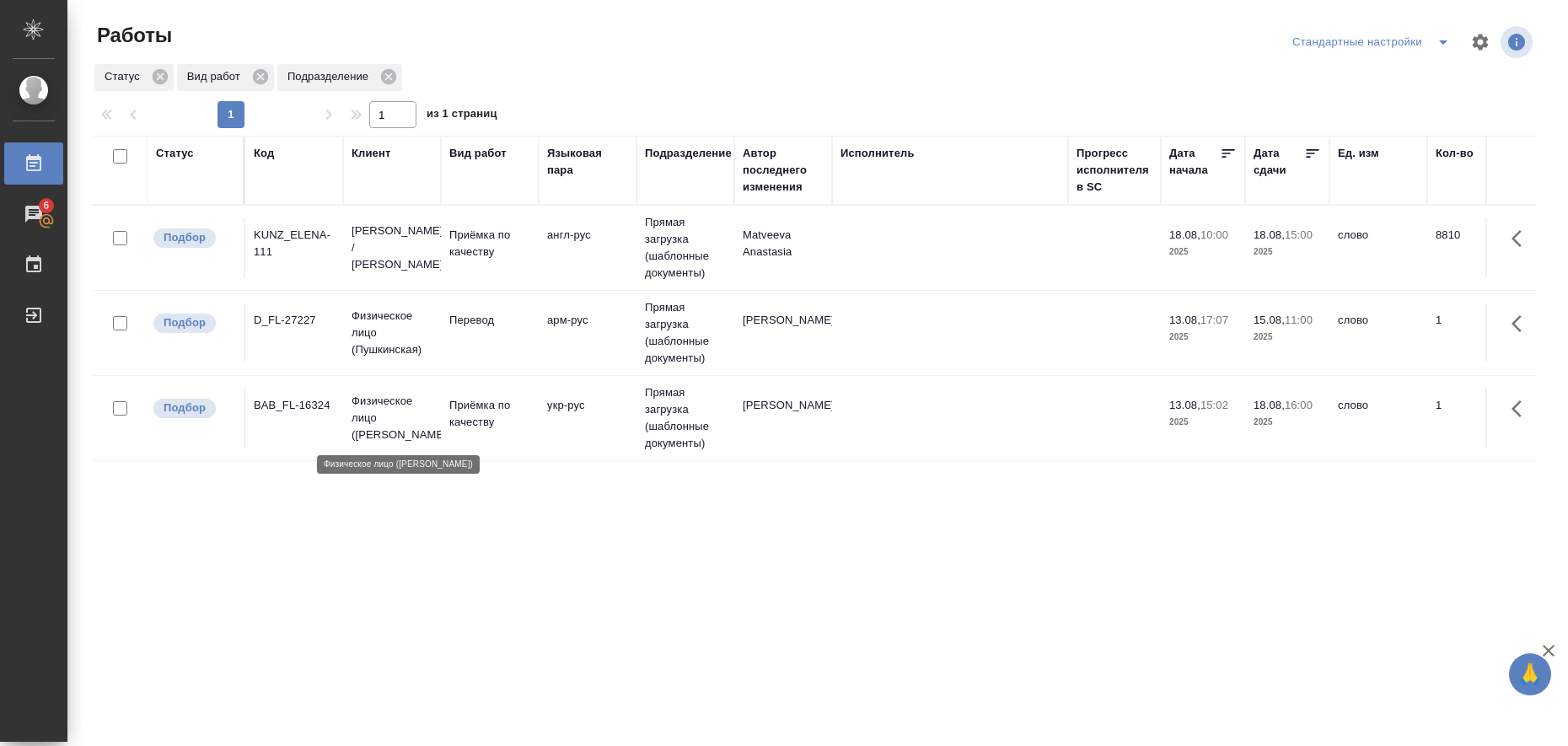
click at [378, 402] on p "Физическое лицо ([PERSON_NAME])" at bounding box center [392, 417] width 81 height 51
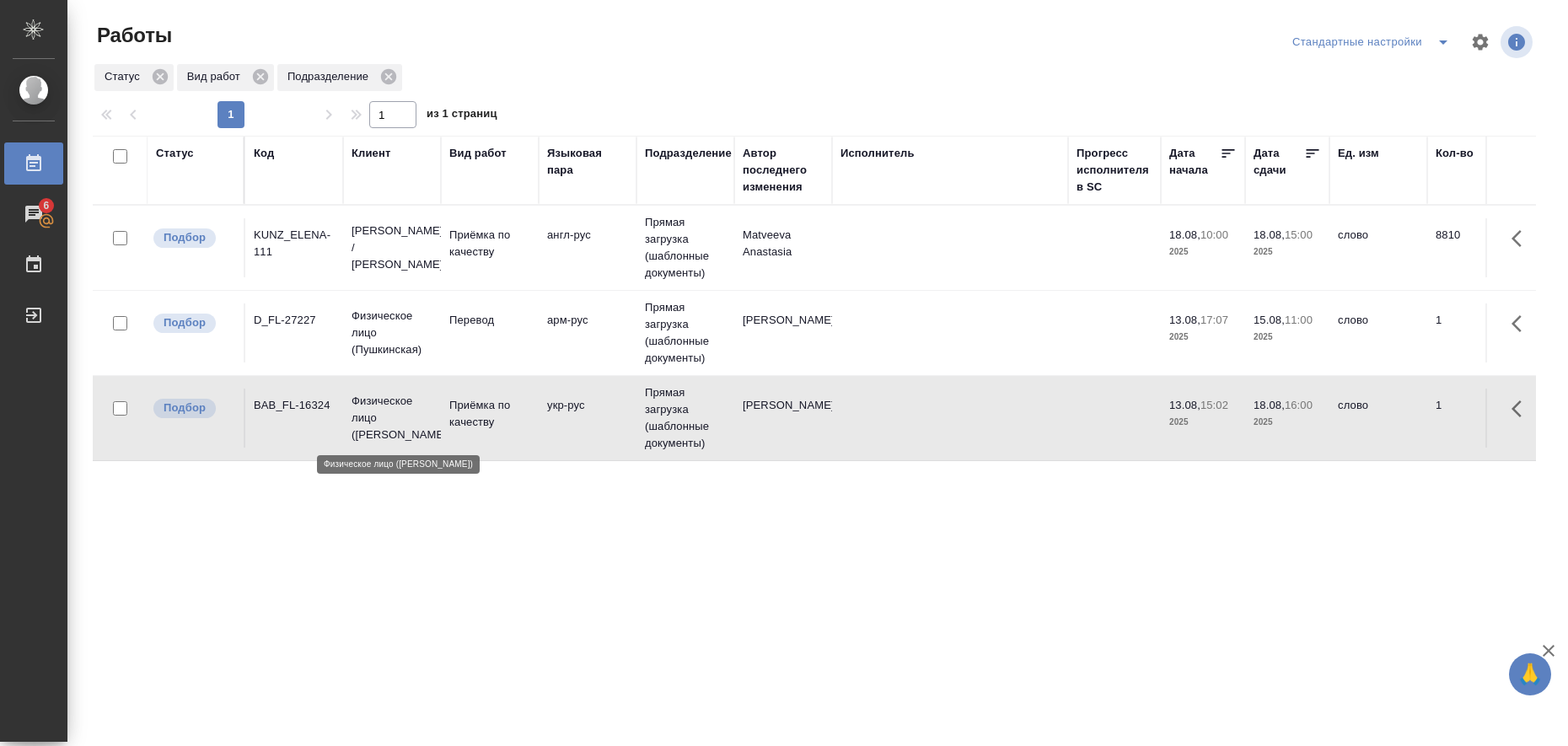
click at [378, 402] on p "Физическое лицо ([PERSON_NAME])" at bounding box center [392, 417] width 81 height 51
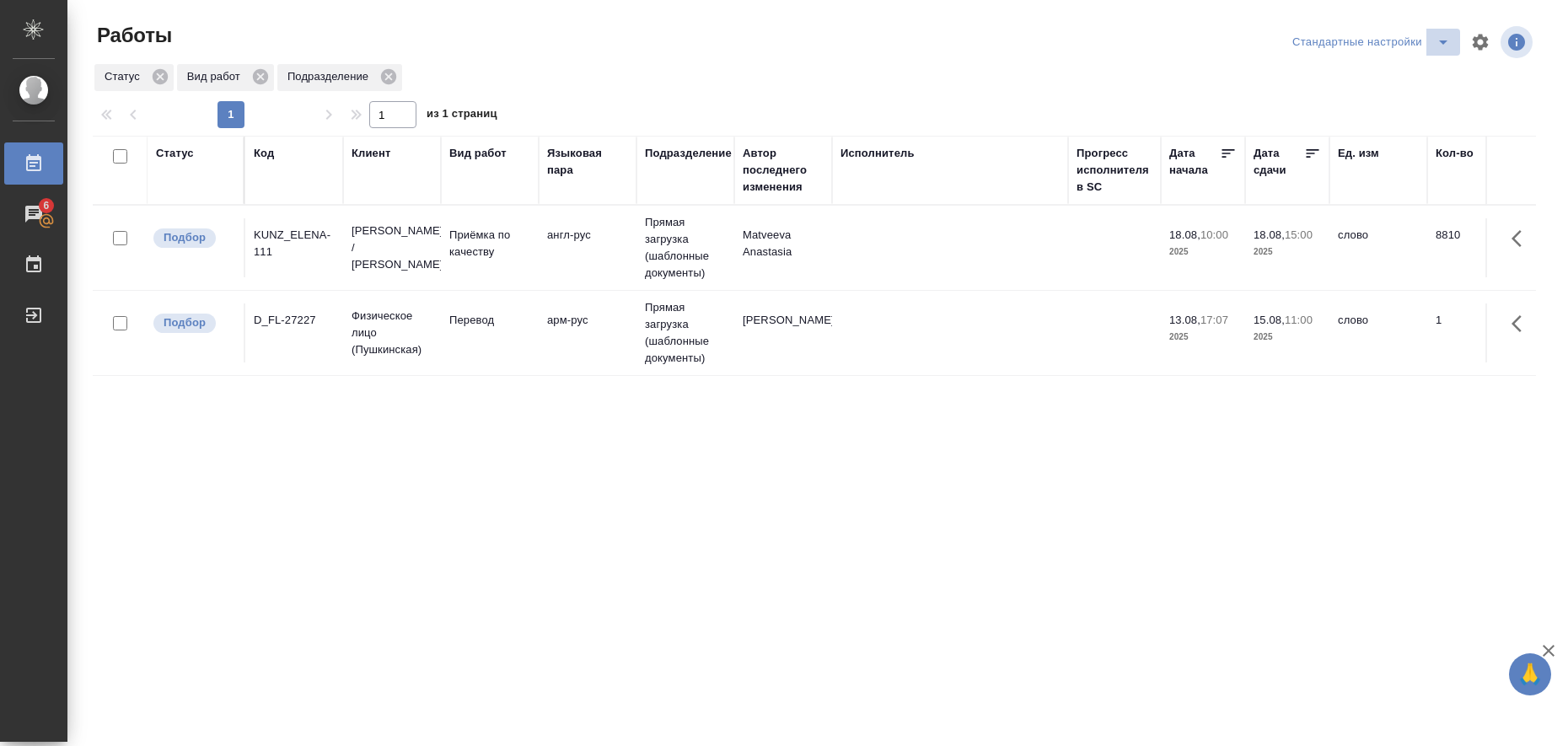
click at [1439, 43] on icon "split button" at bounding box center [1443, 42] width 9 height 4
click at [1374, 75] on li "в работе" at bounding box center [1358, 75] width 172 height 27
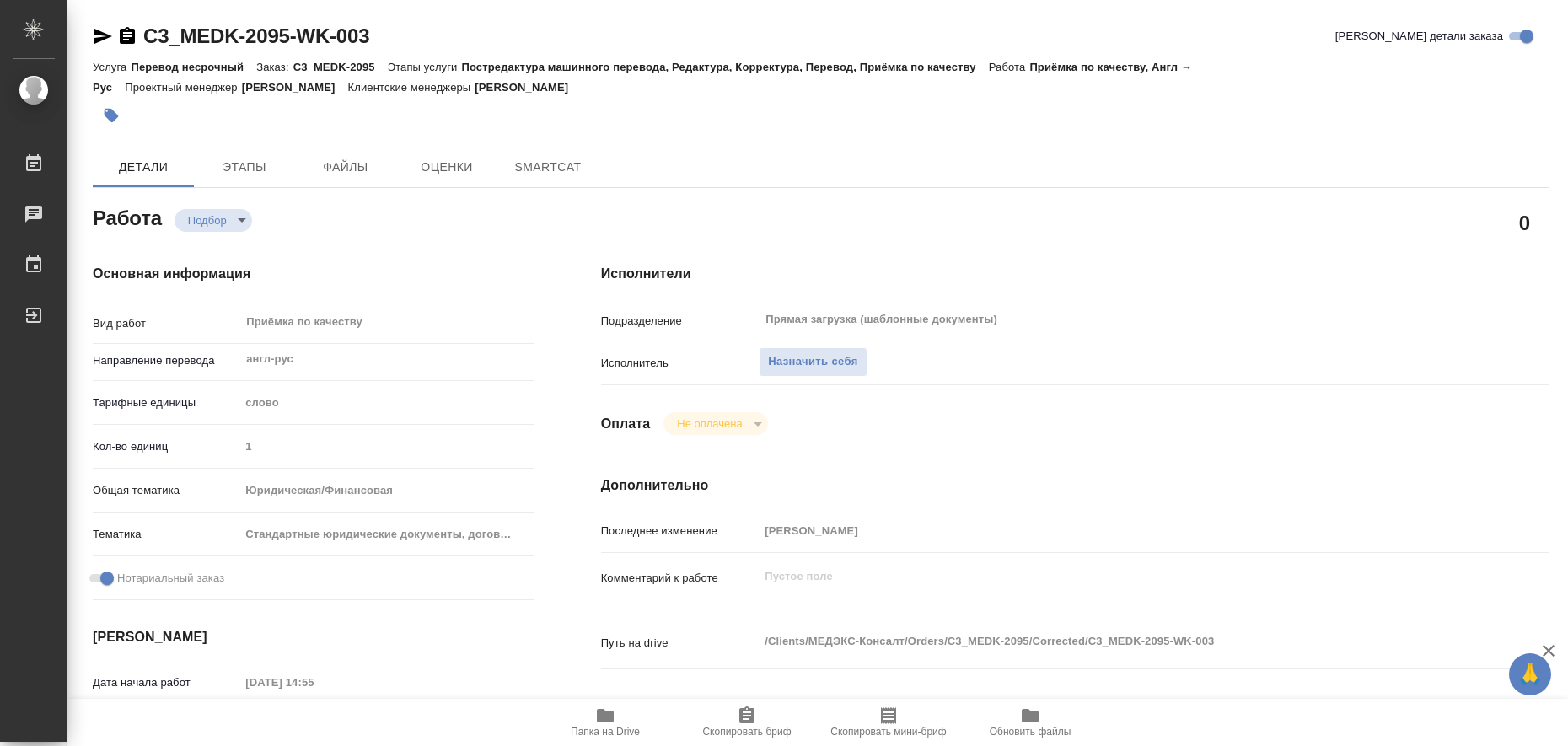
type textarea "x"
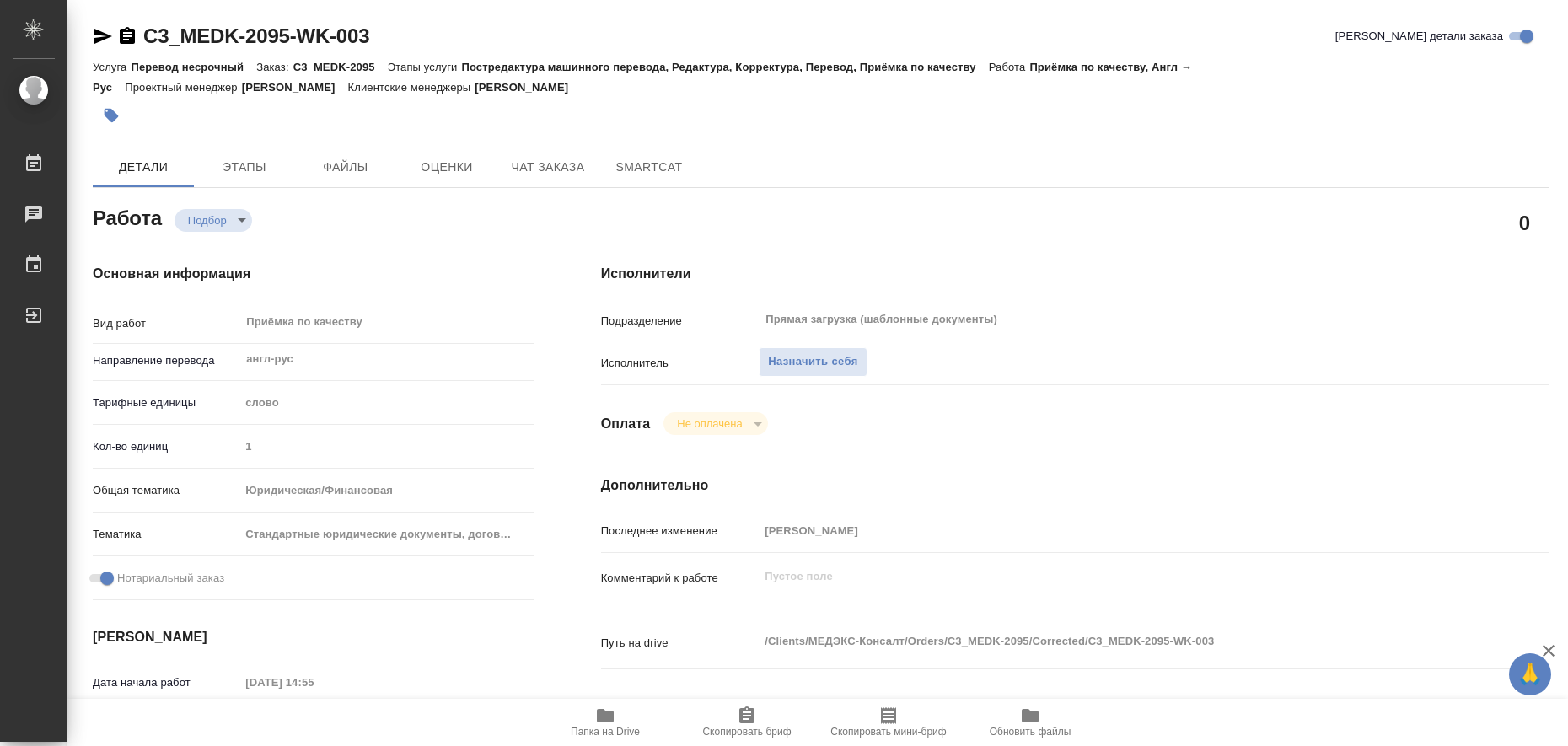
type textarea "x"
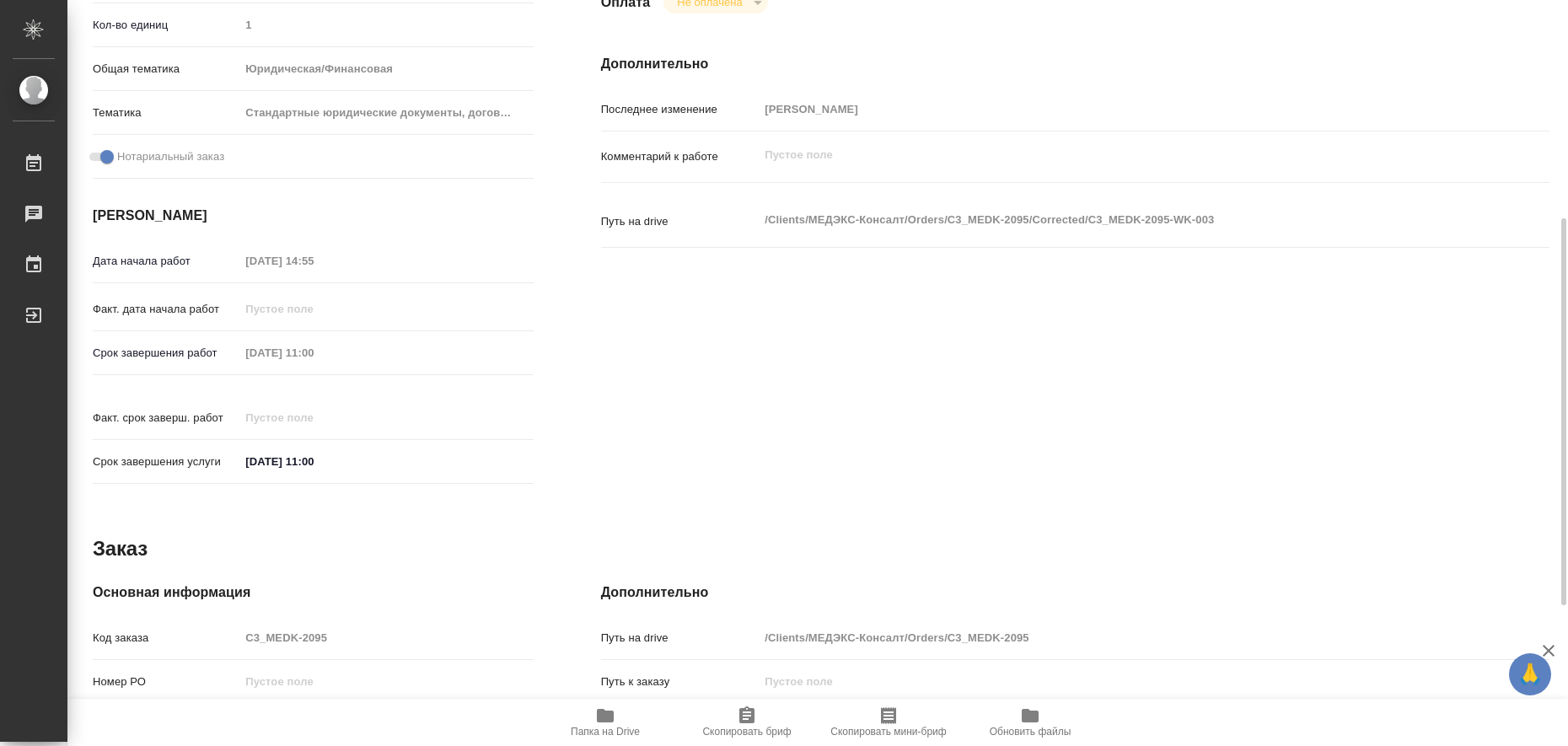
scroll to position [692, 0]
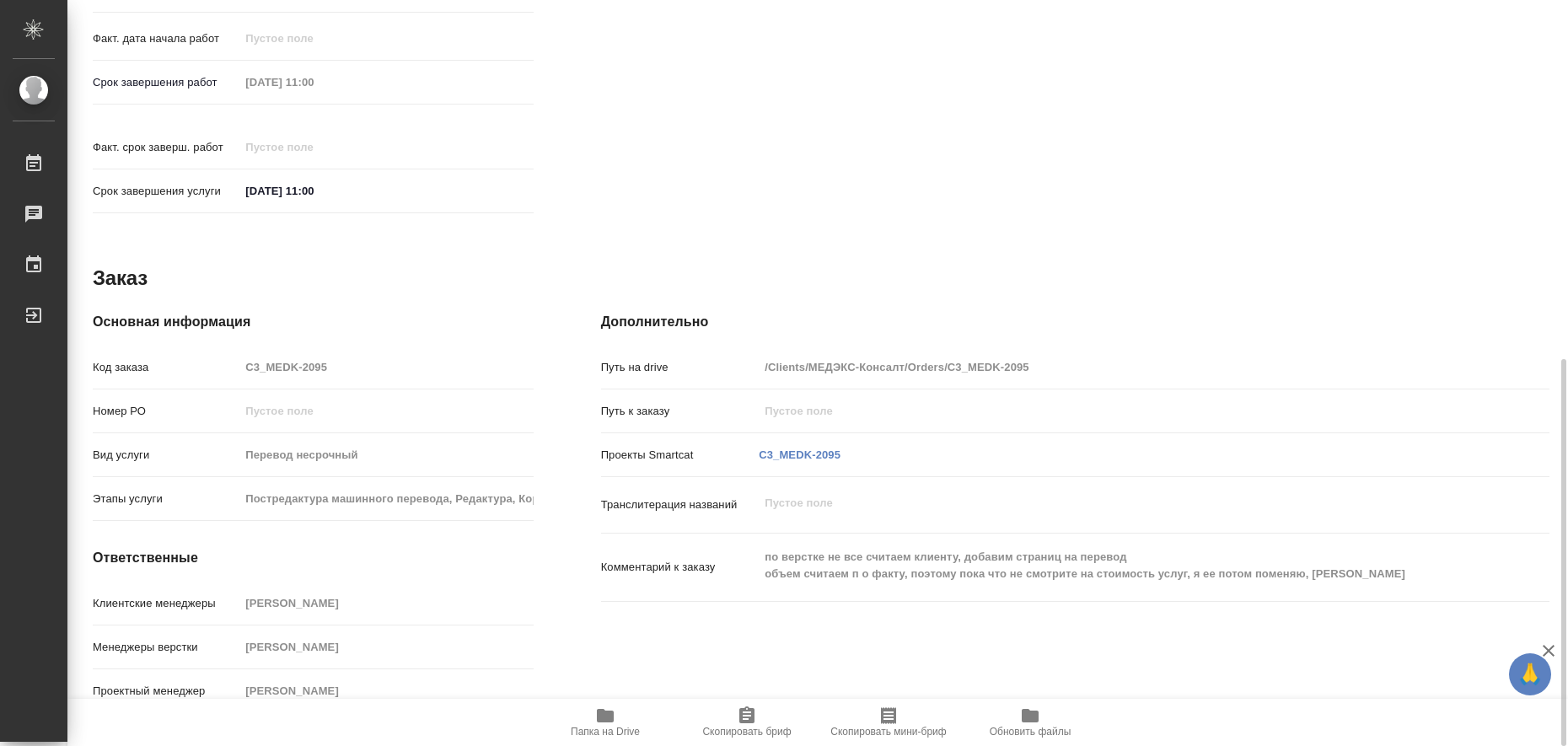
type textarea "x"
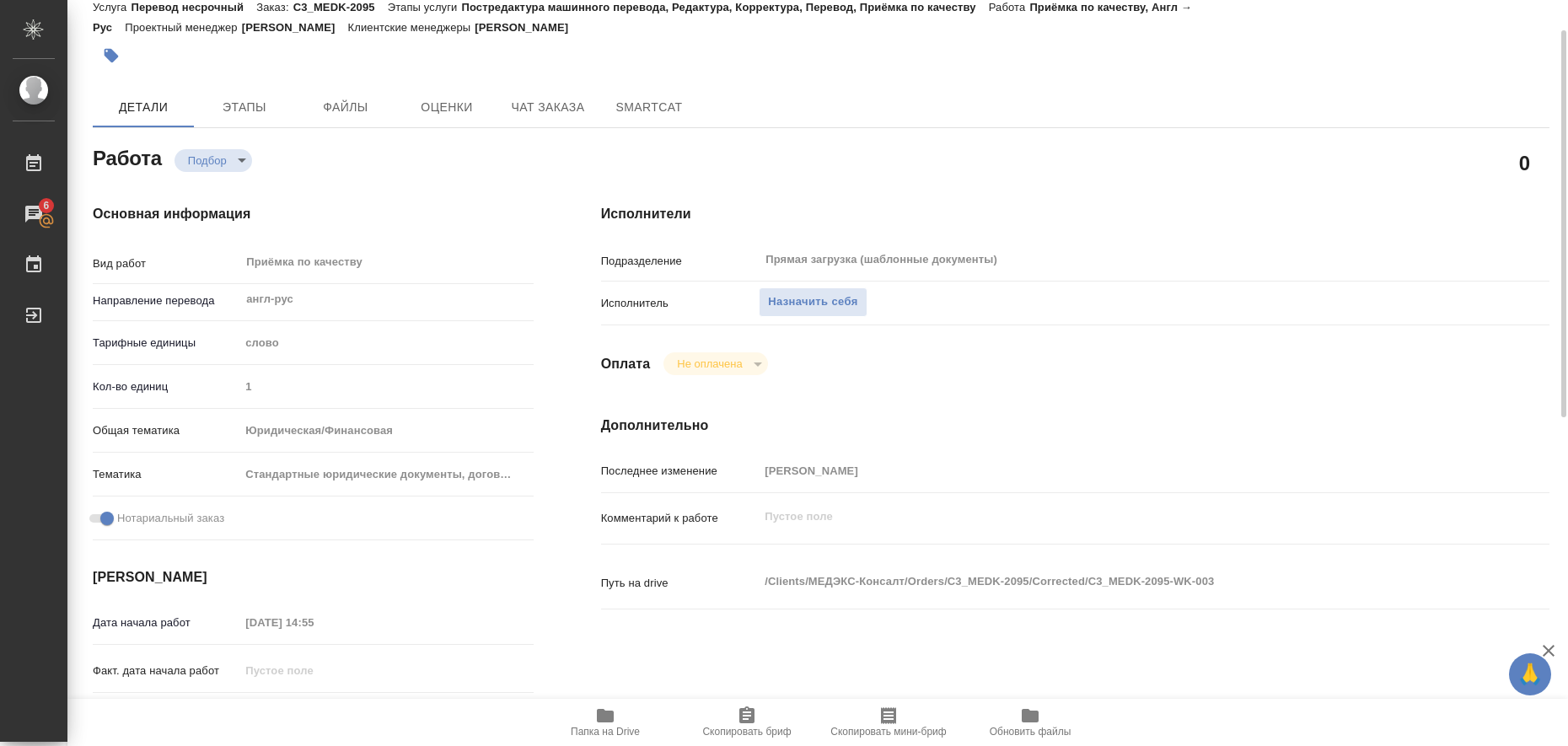
scroll to position [0, 0]
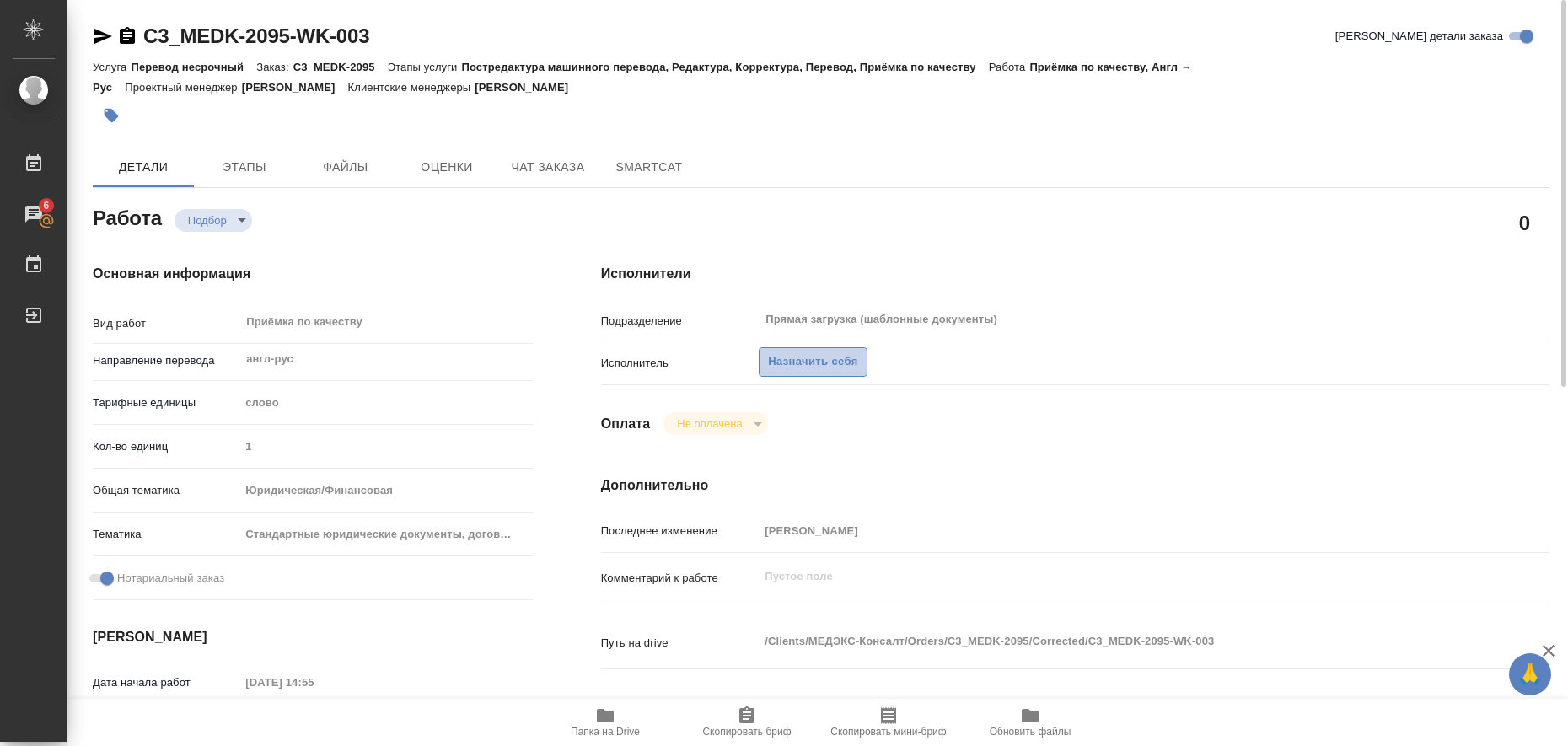
click at [846, 361] on span "Назначить себя" at bounding box center [813, 362] width 90 height 19
type textarea "x"
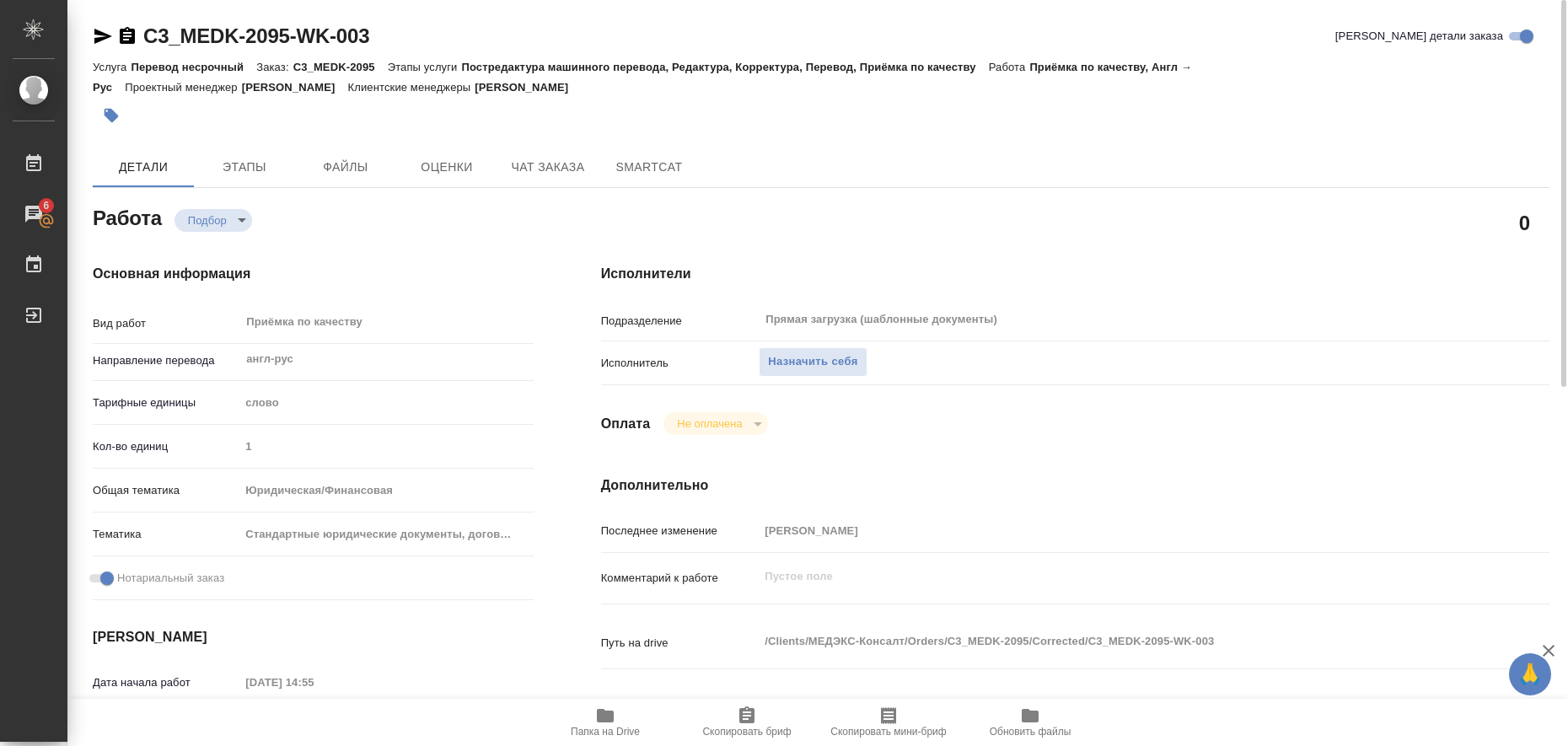
type textarea "x"
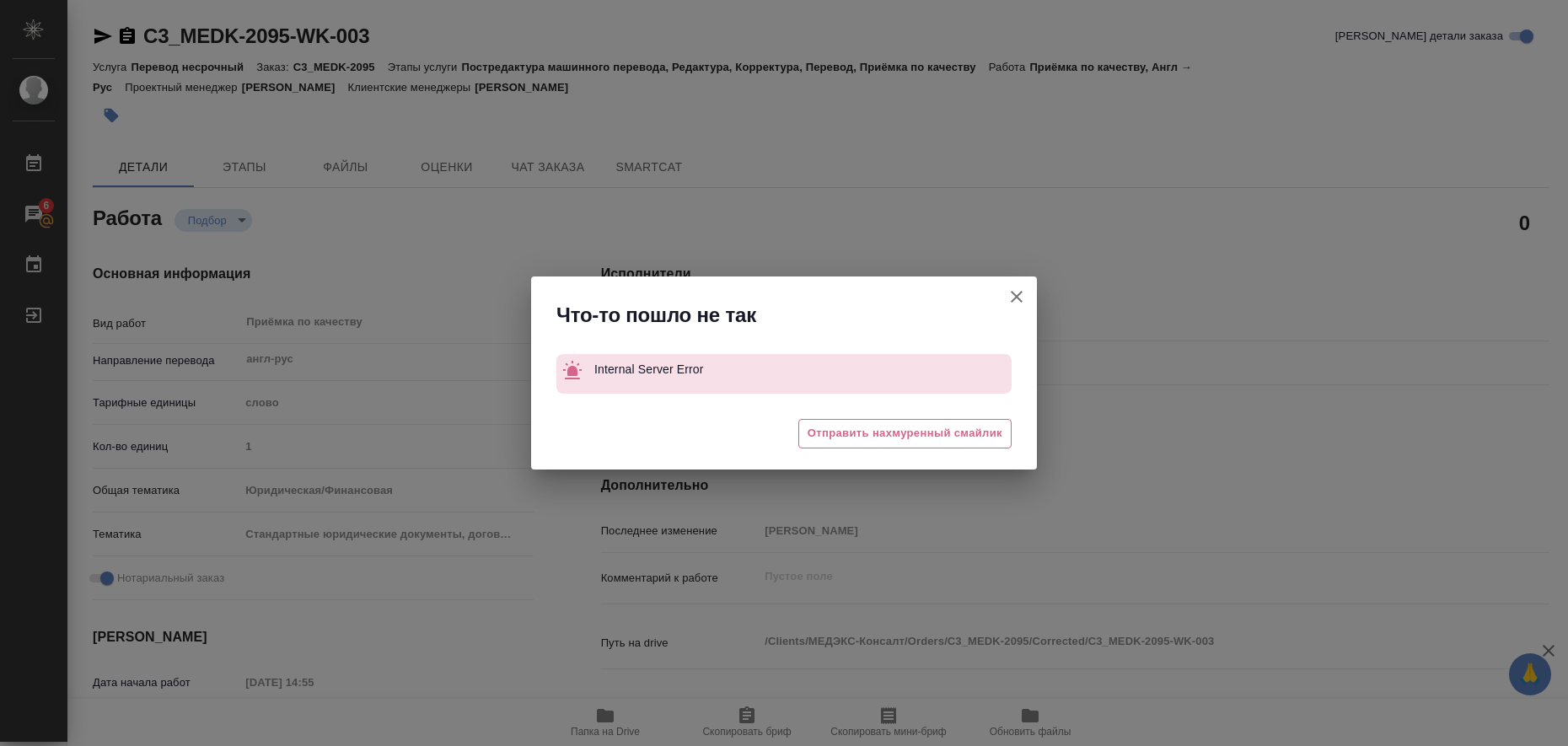
click at [1017, 294] on icon "button" at bounding box center [1016, 296] width 20 height 20
type textarea "x"
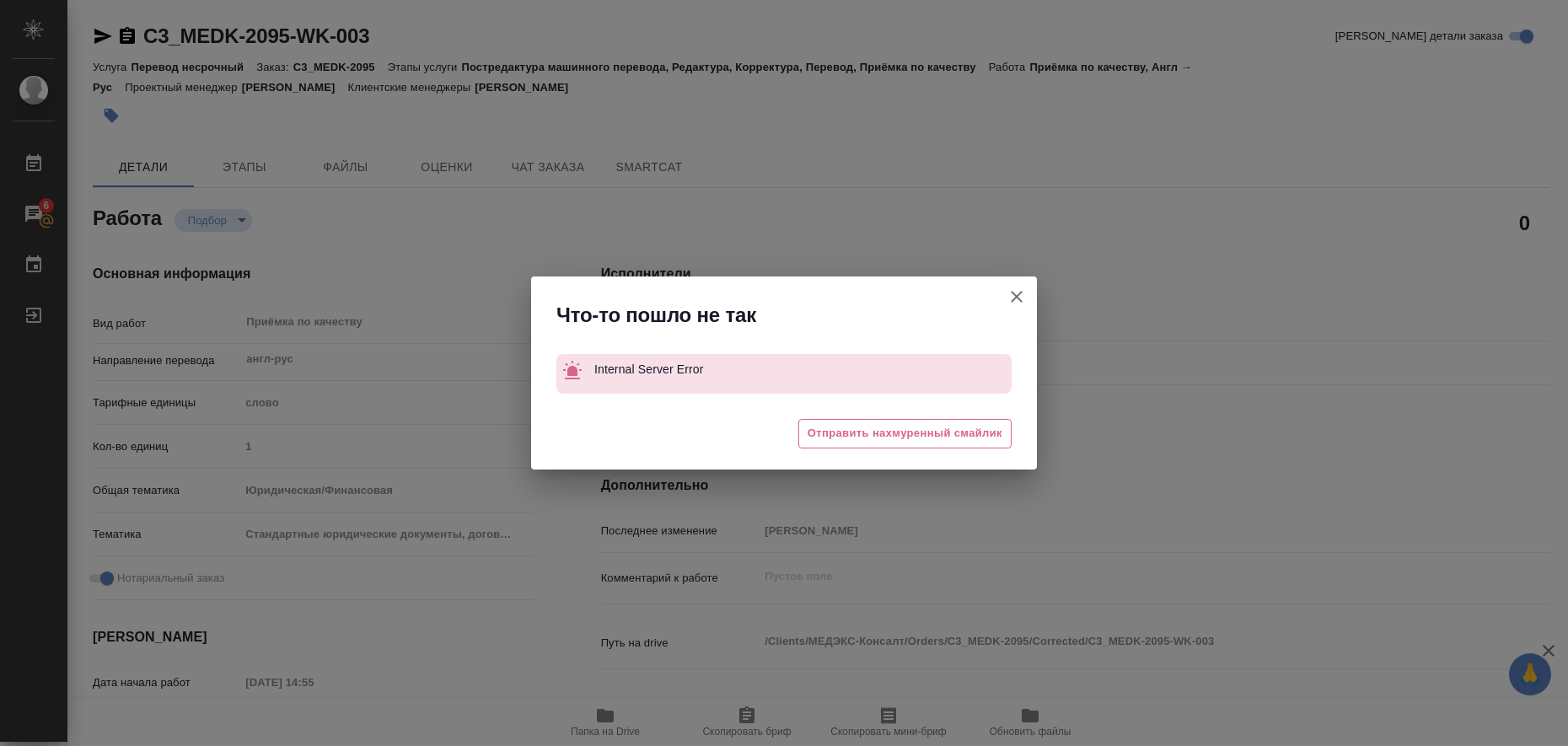
type textarea "x"
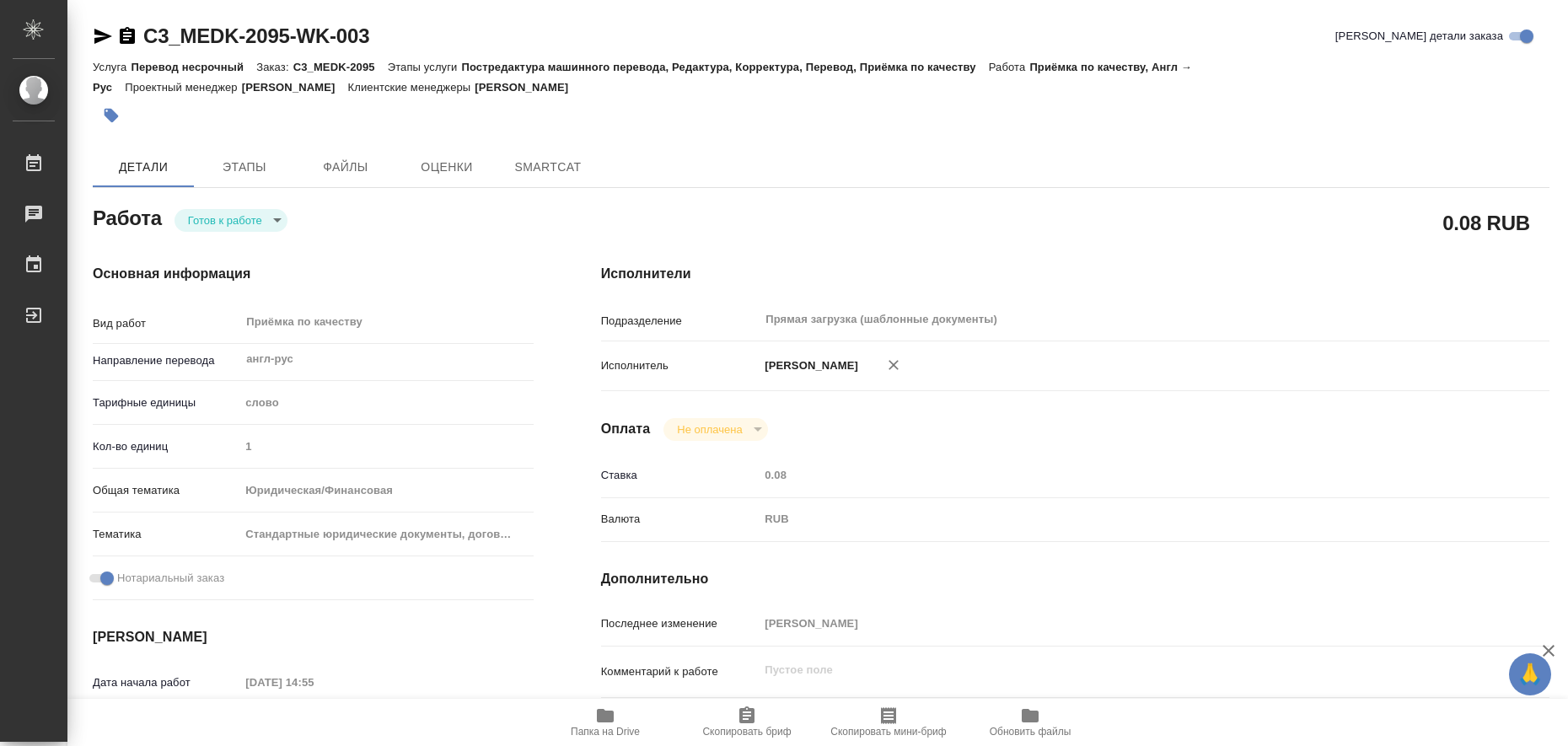
type textarea "x"
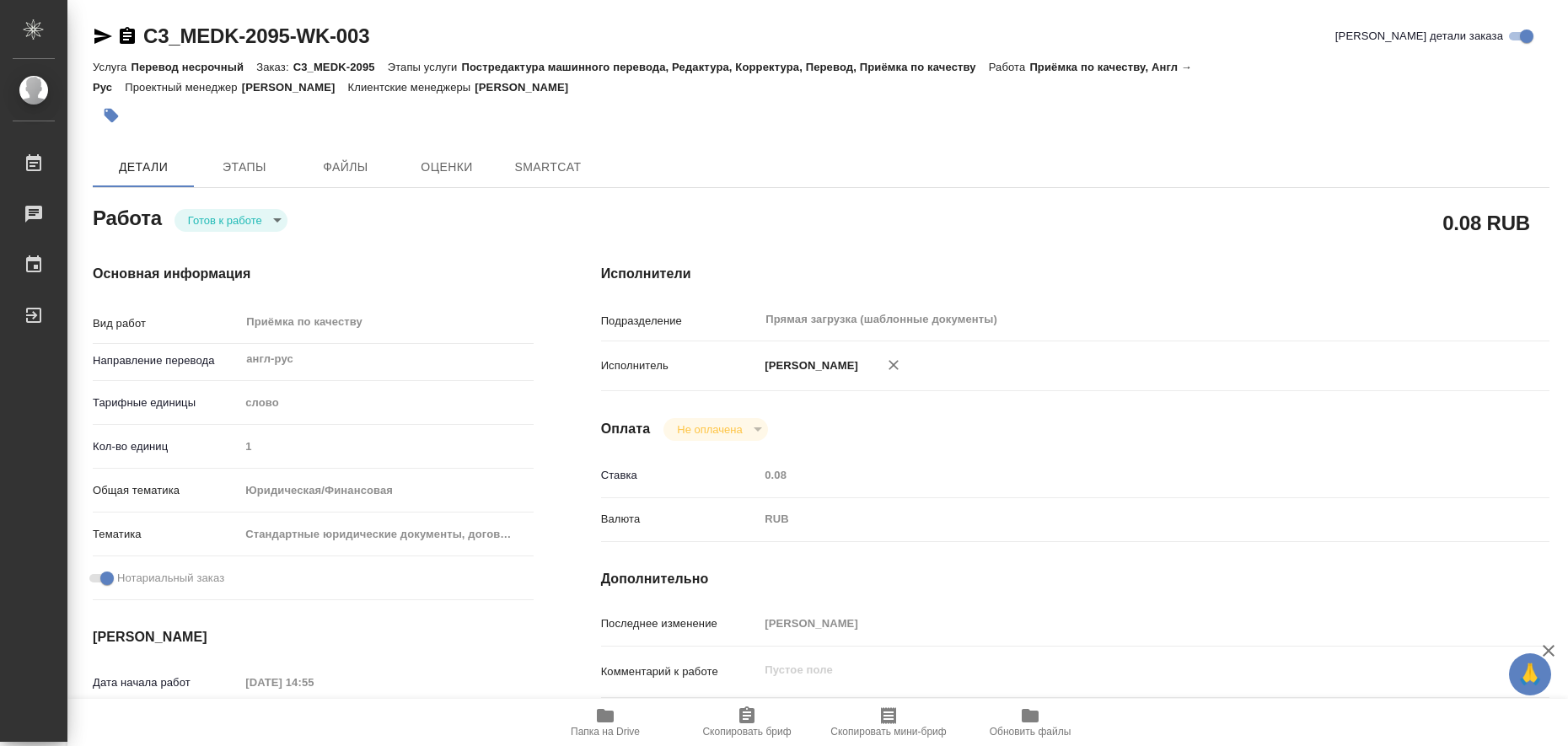
type textarea "x"
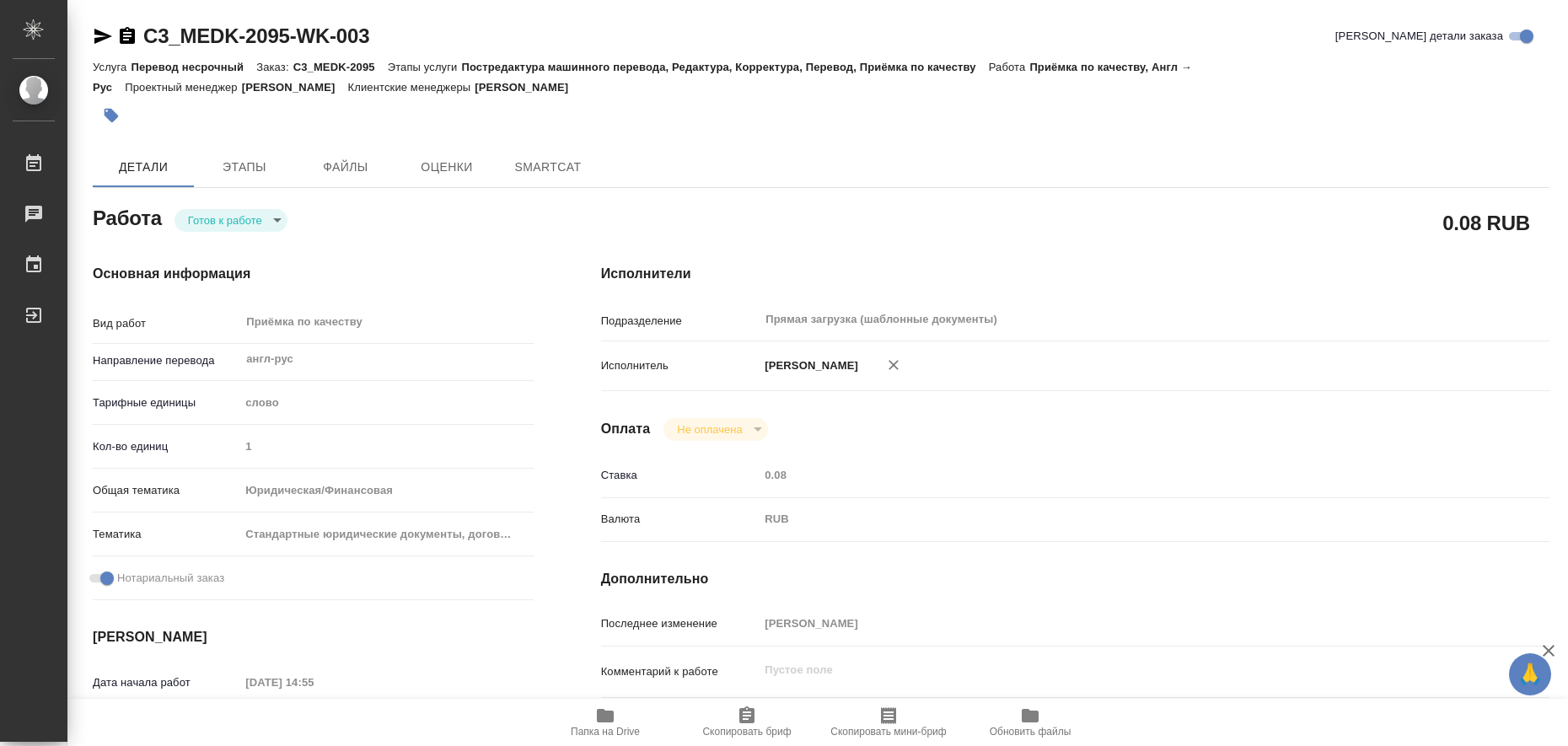
type textarea "x"
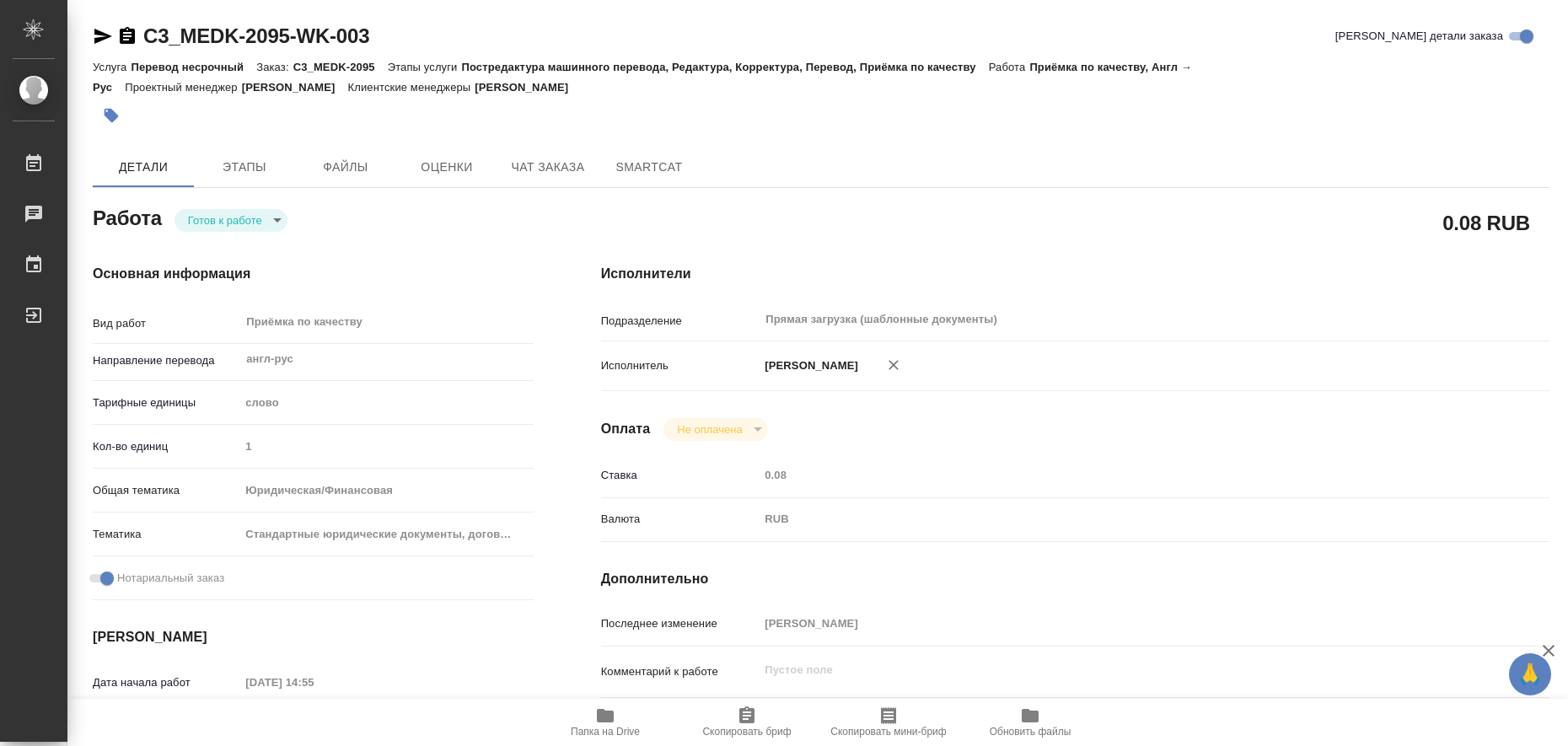
type textarea "x"
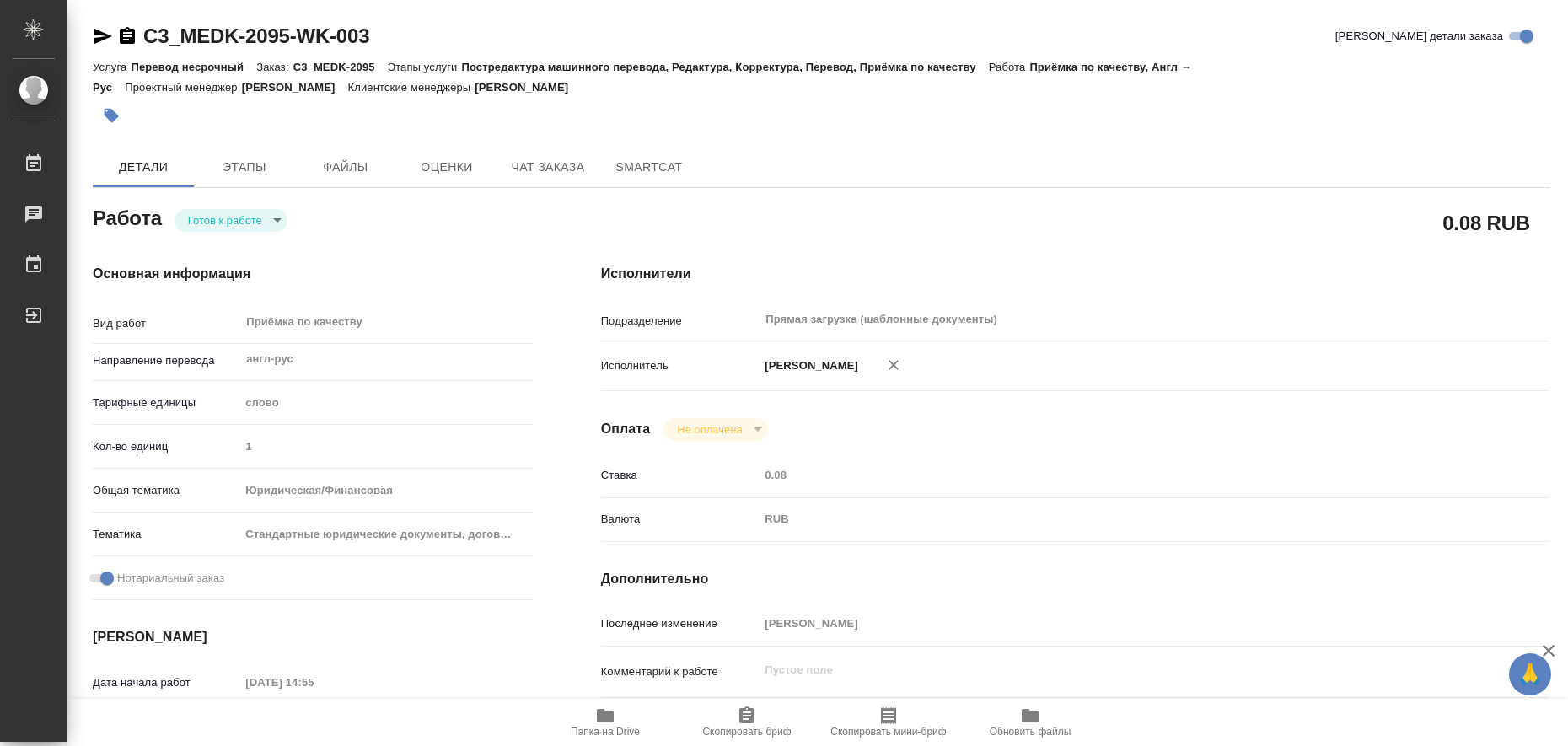
type textarea "x"
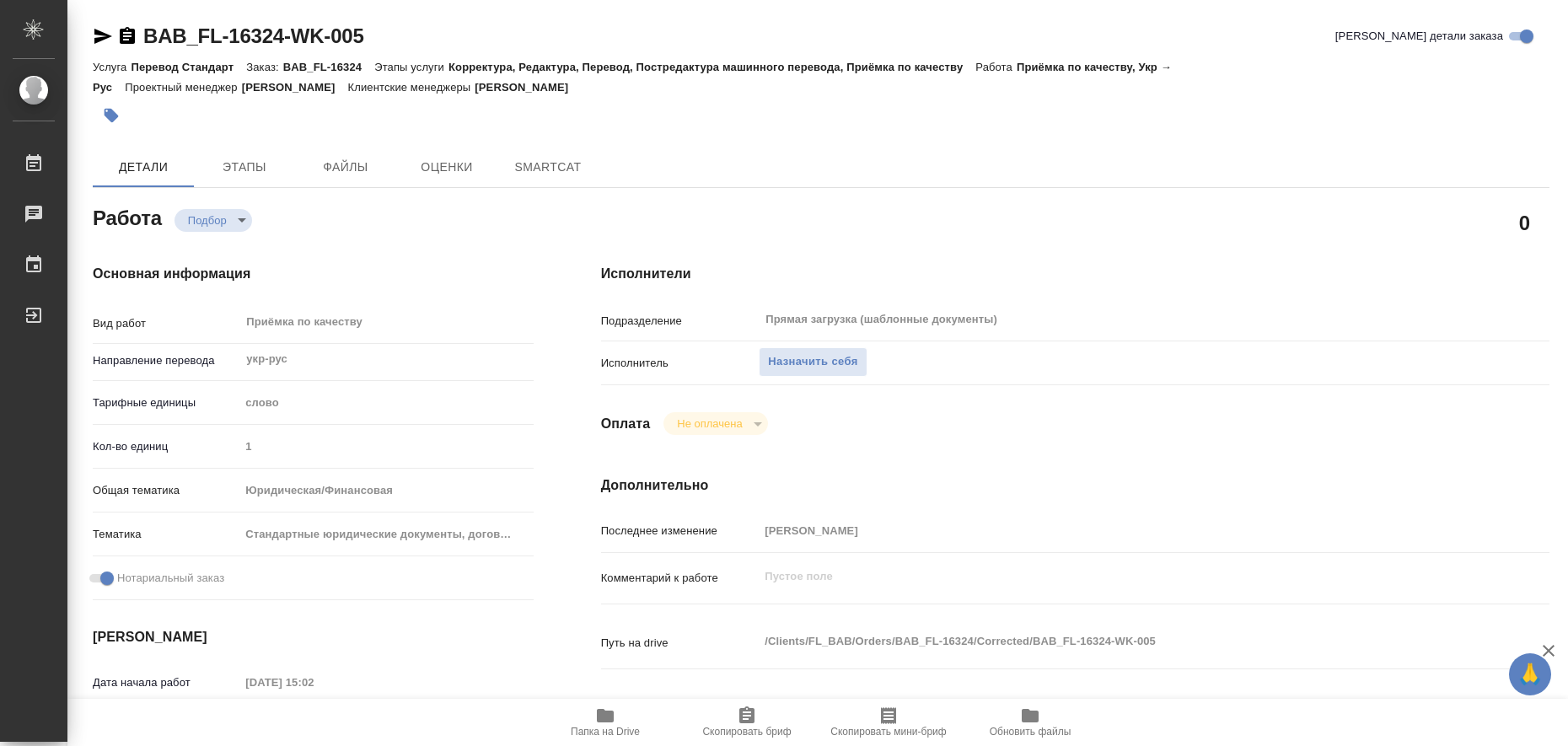
type textarea "x"
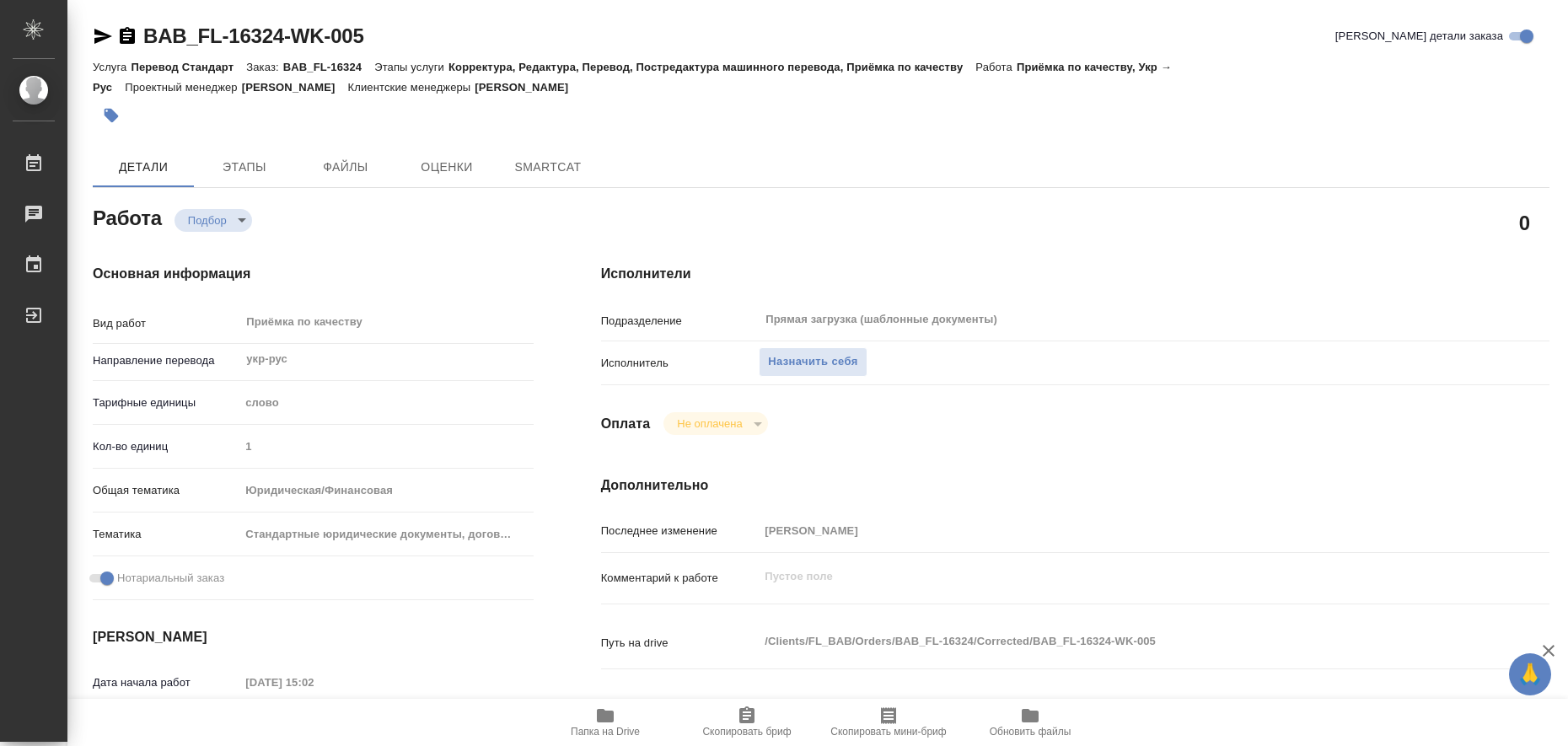
type textarea "x"
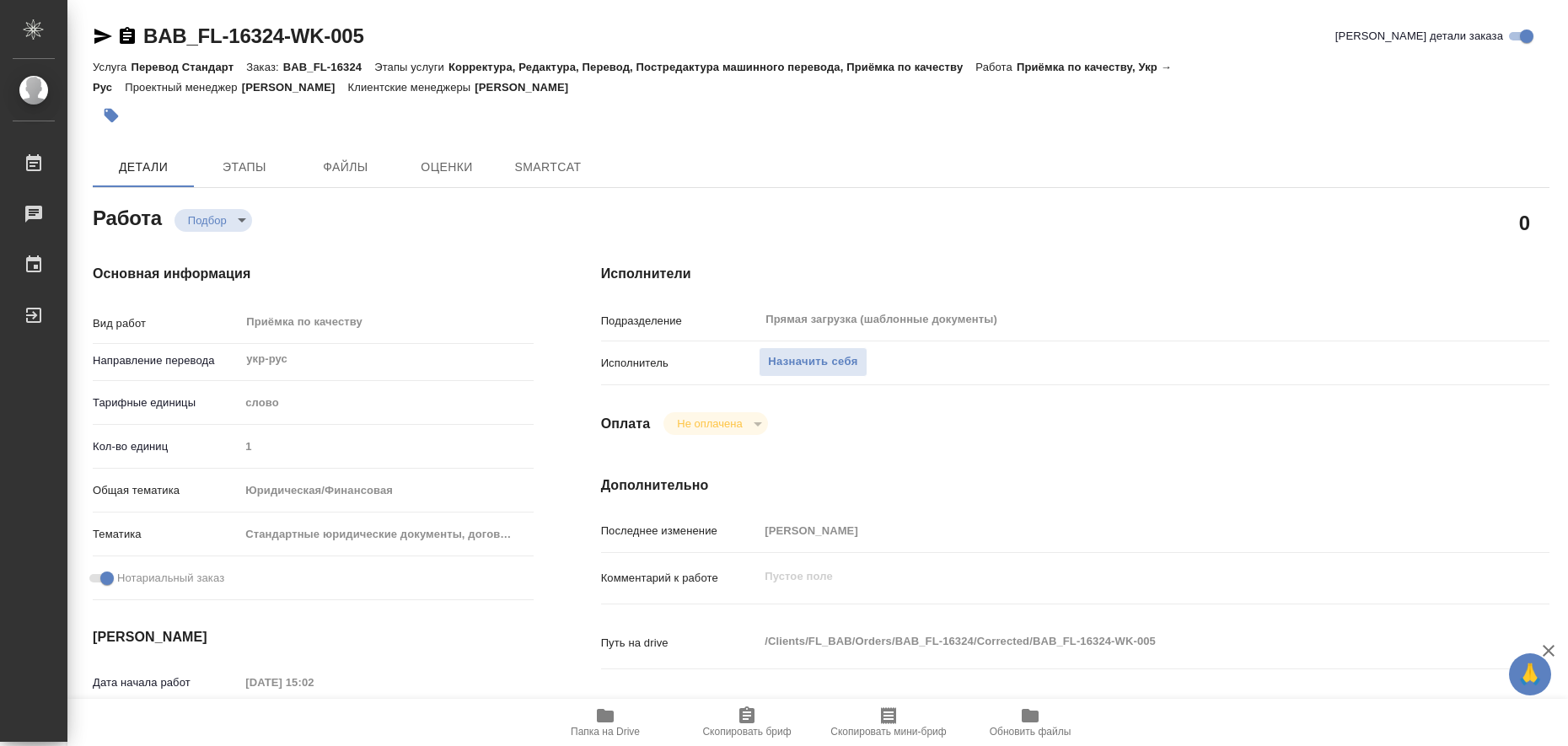
type textarea "x"
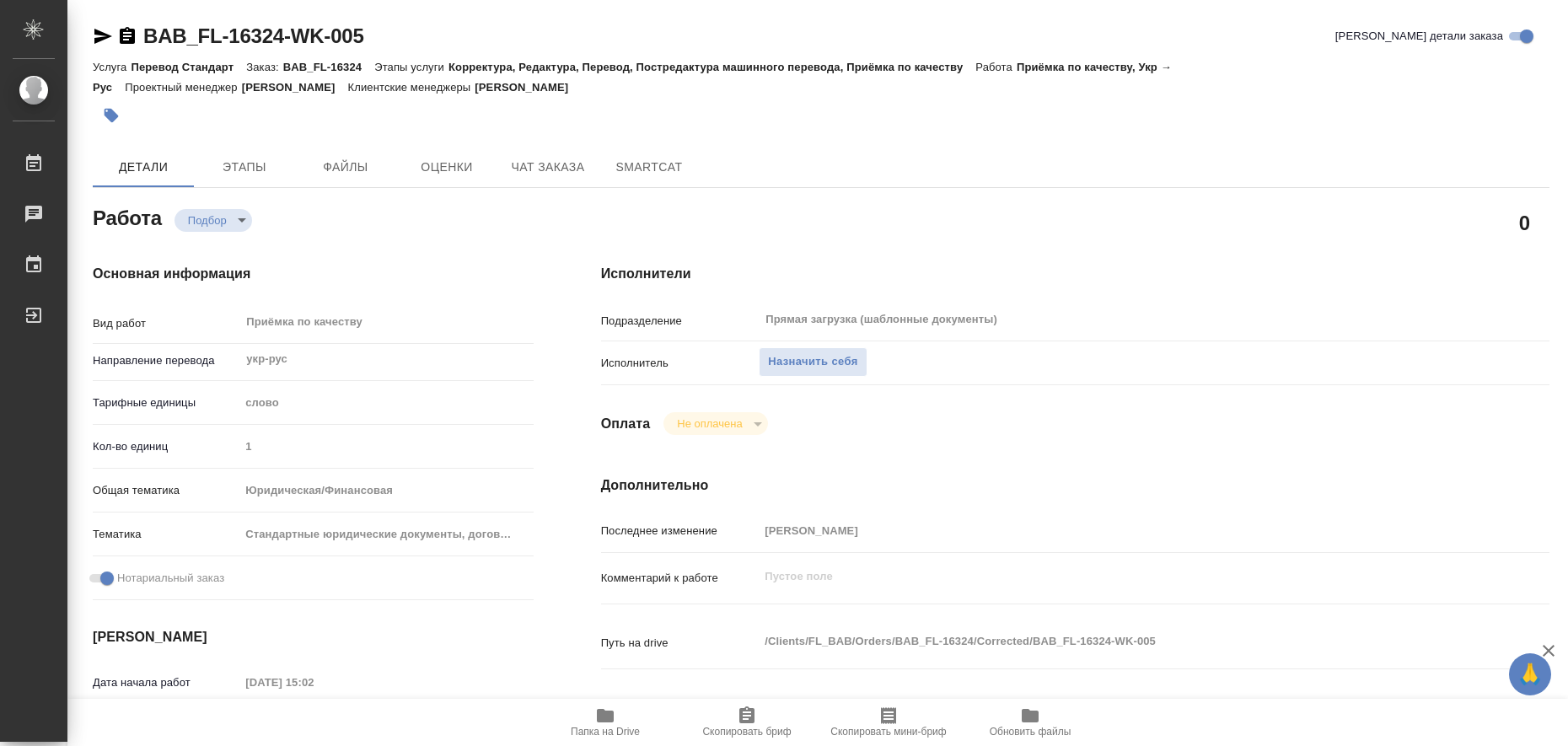
scroll to position [316, 0]
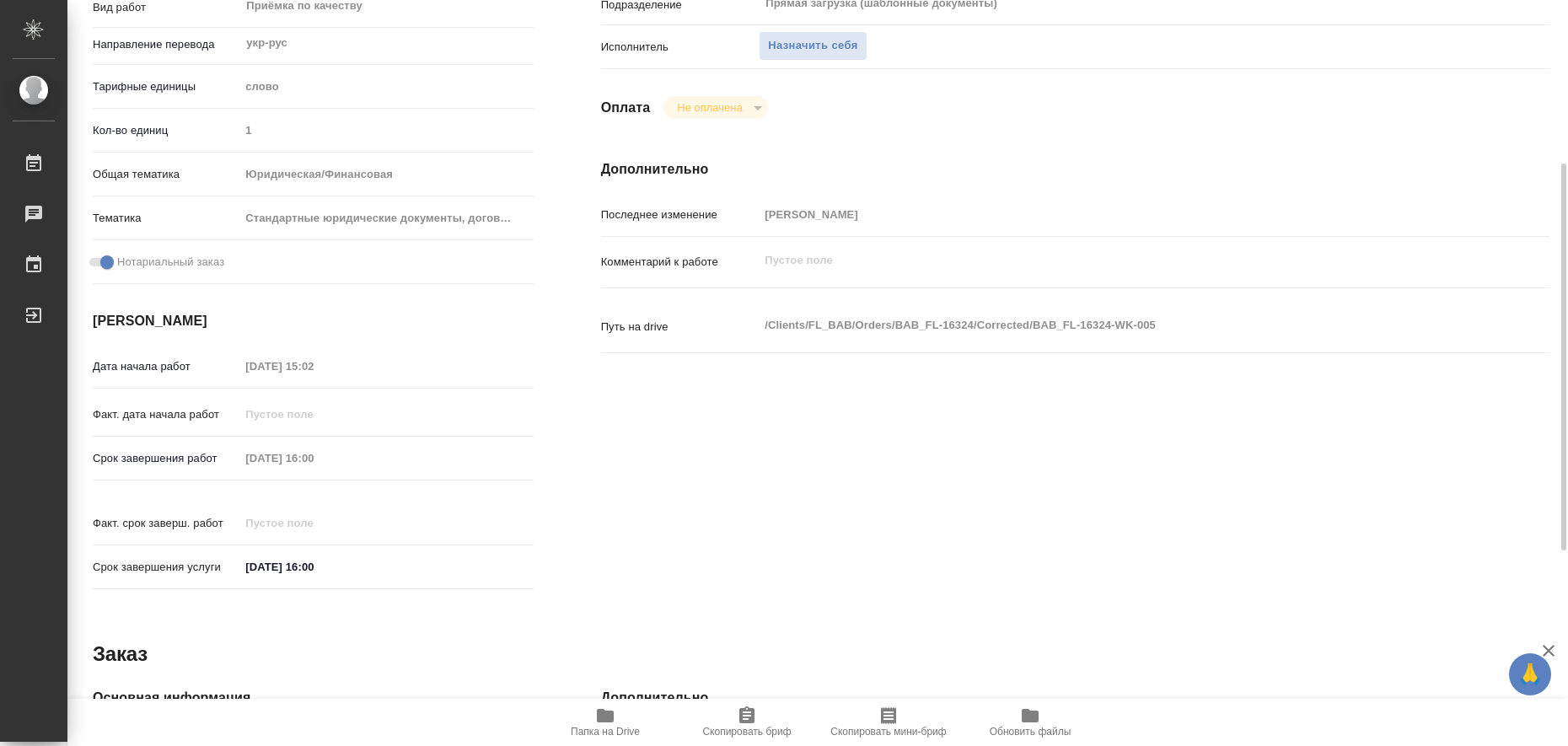
type textarea "x"
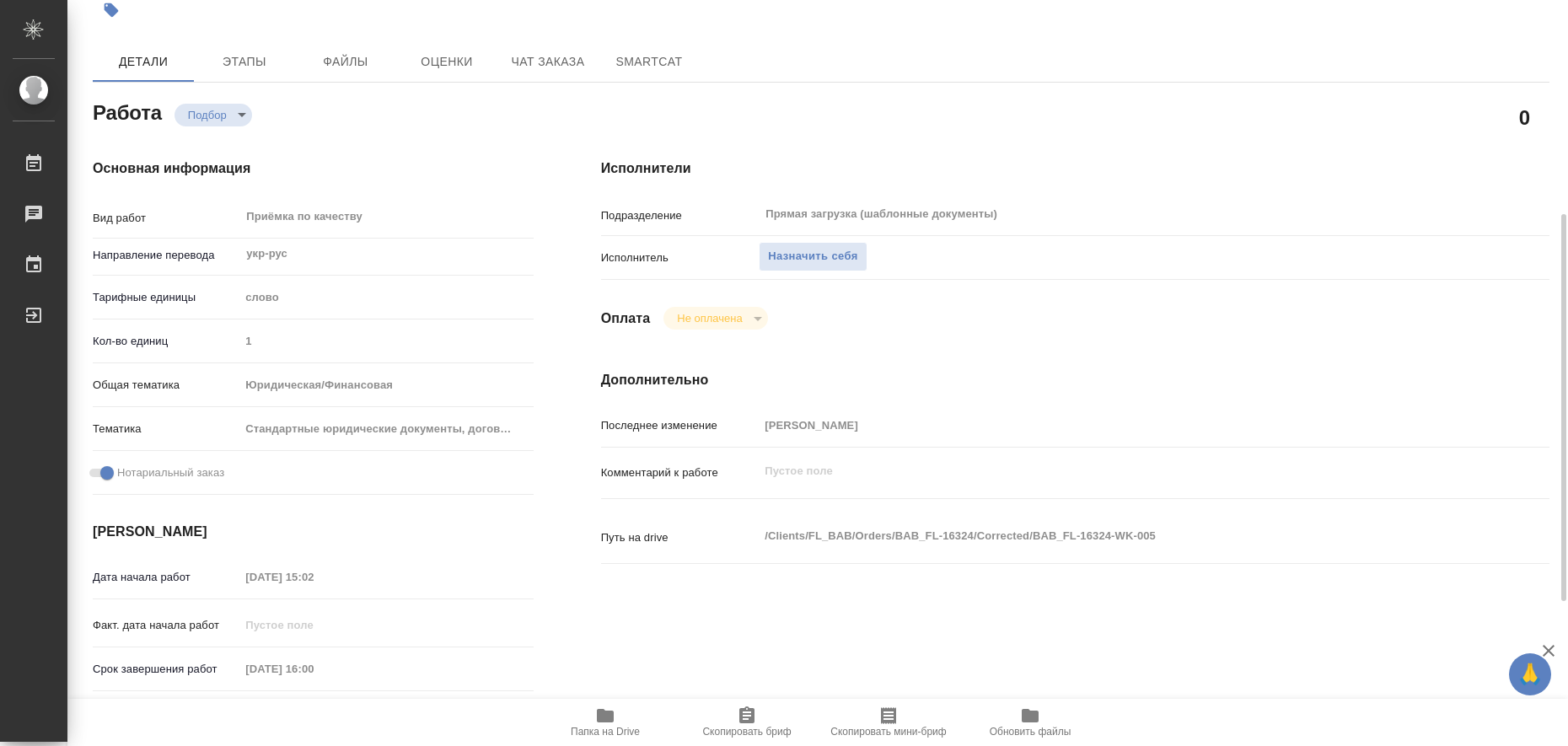
scroll to position [0, 0]
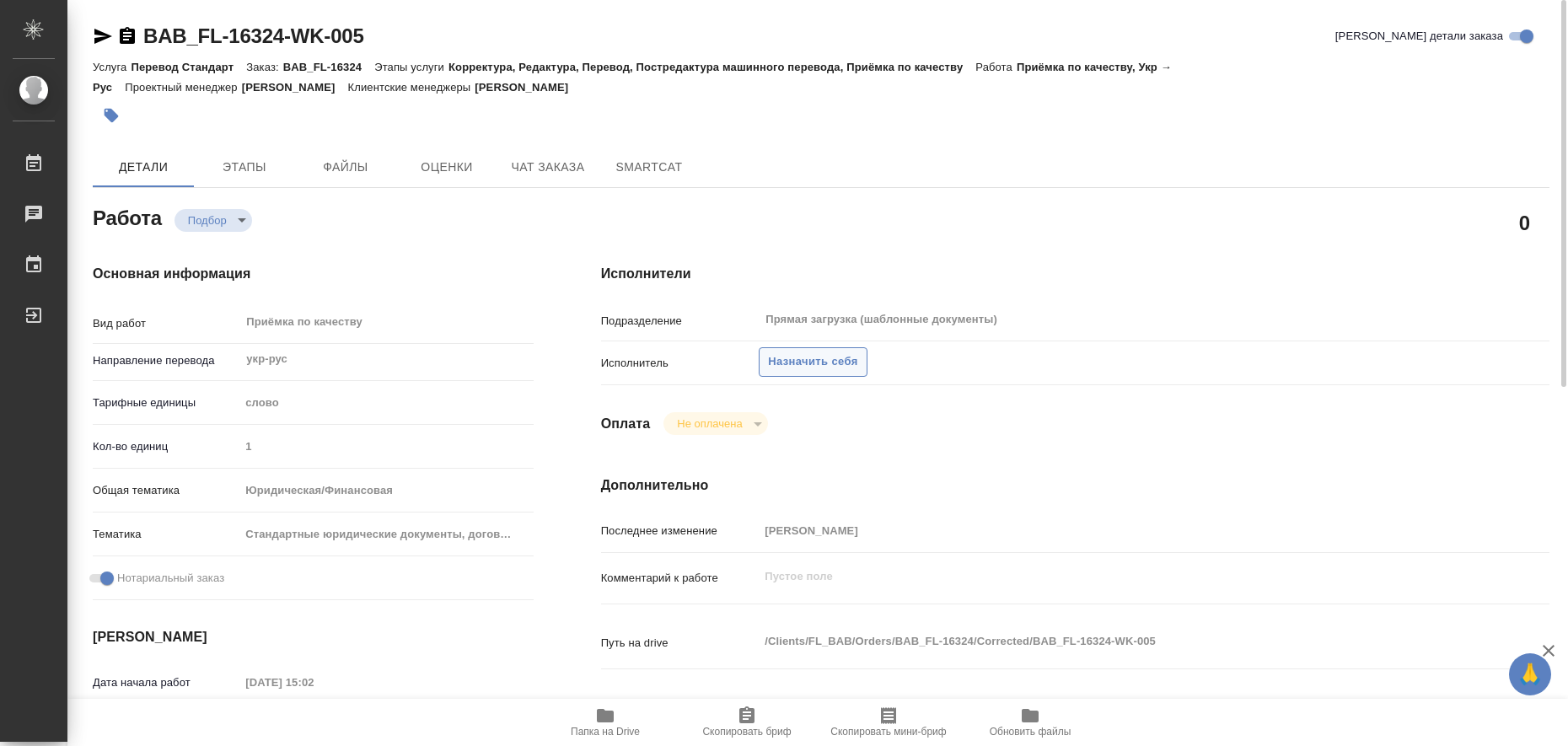
type textarea "x"
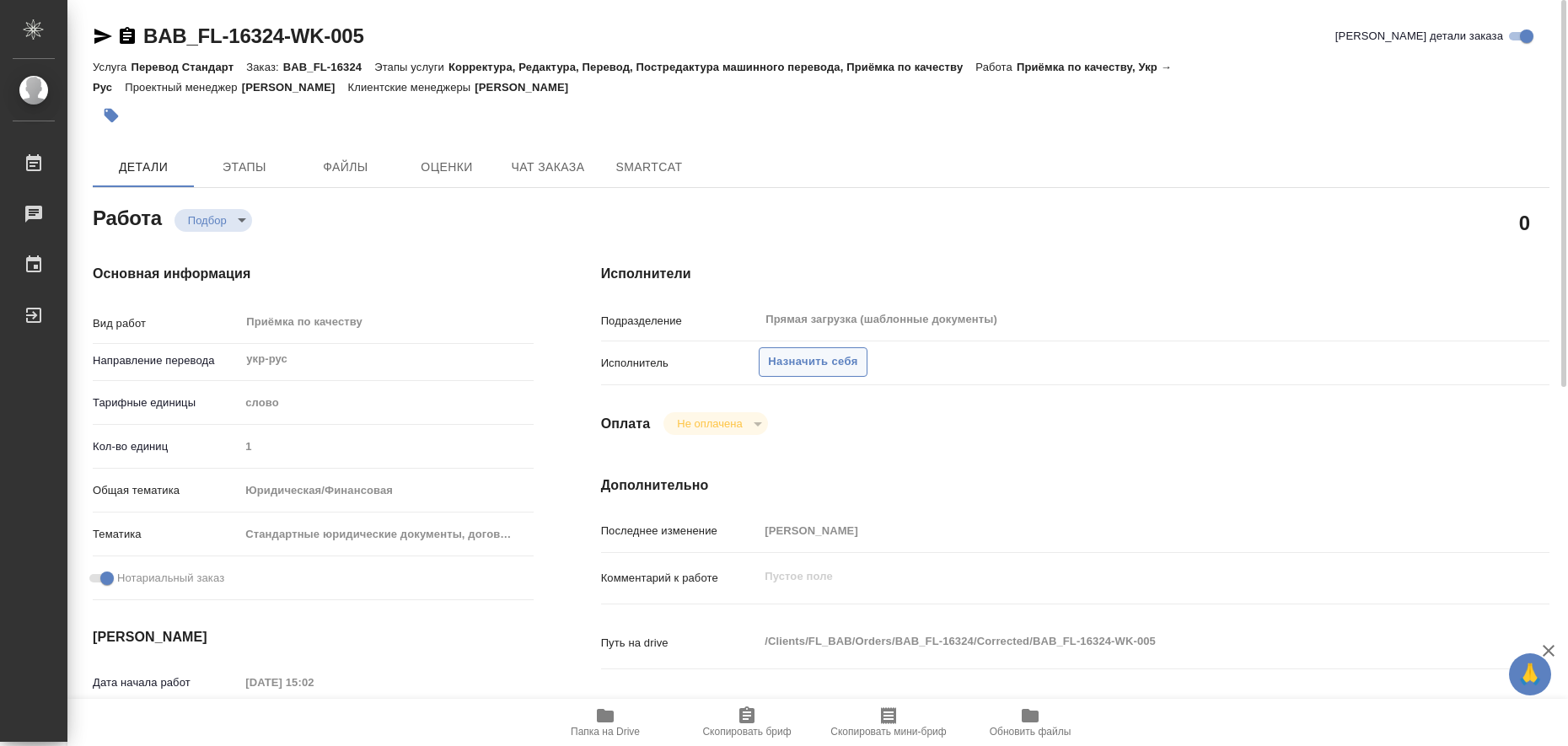
click at [840, 364] on span "Назначить себя" at bounding box center [813, 362] width 90 height 19
type textarea "x"
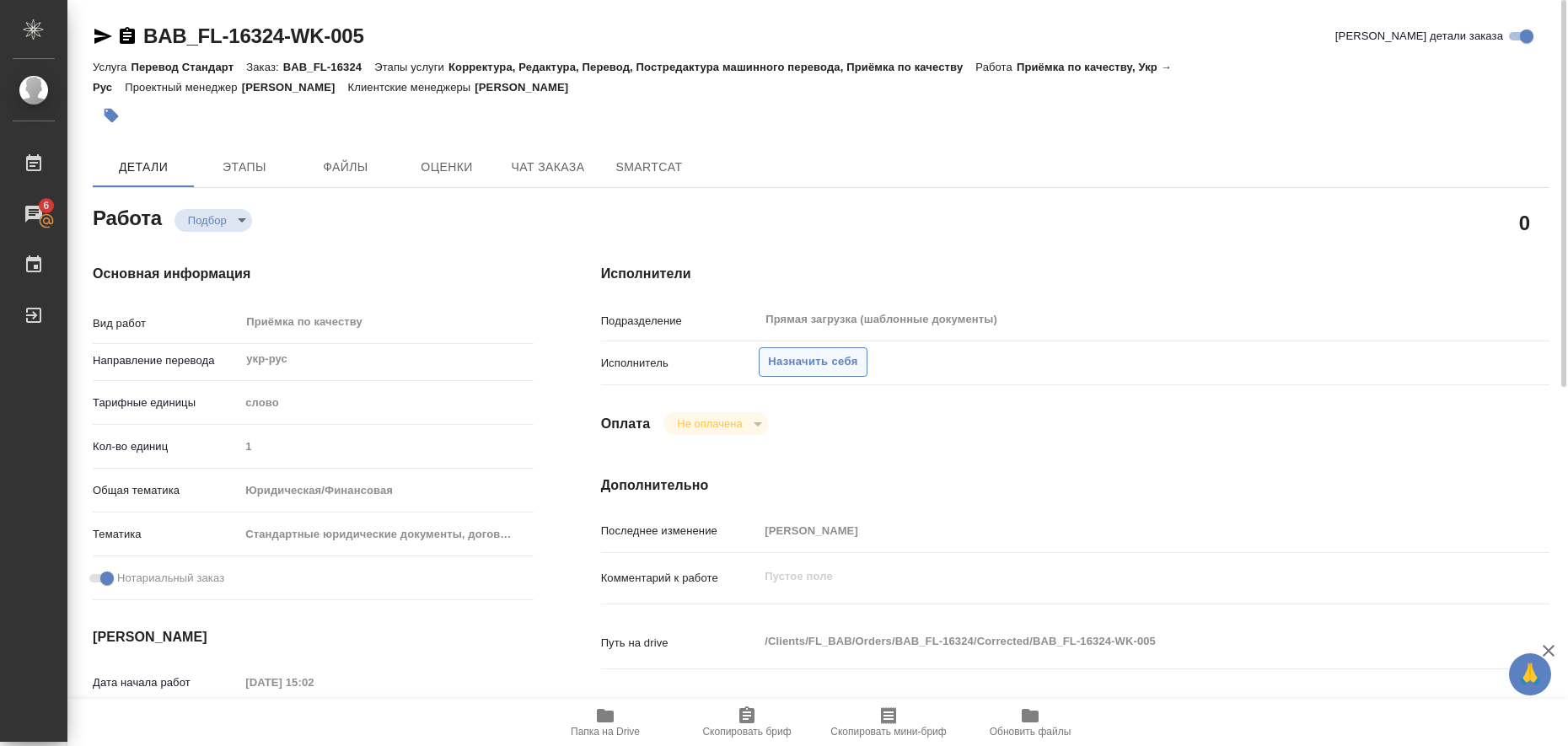
type textarea "x"
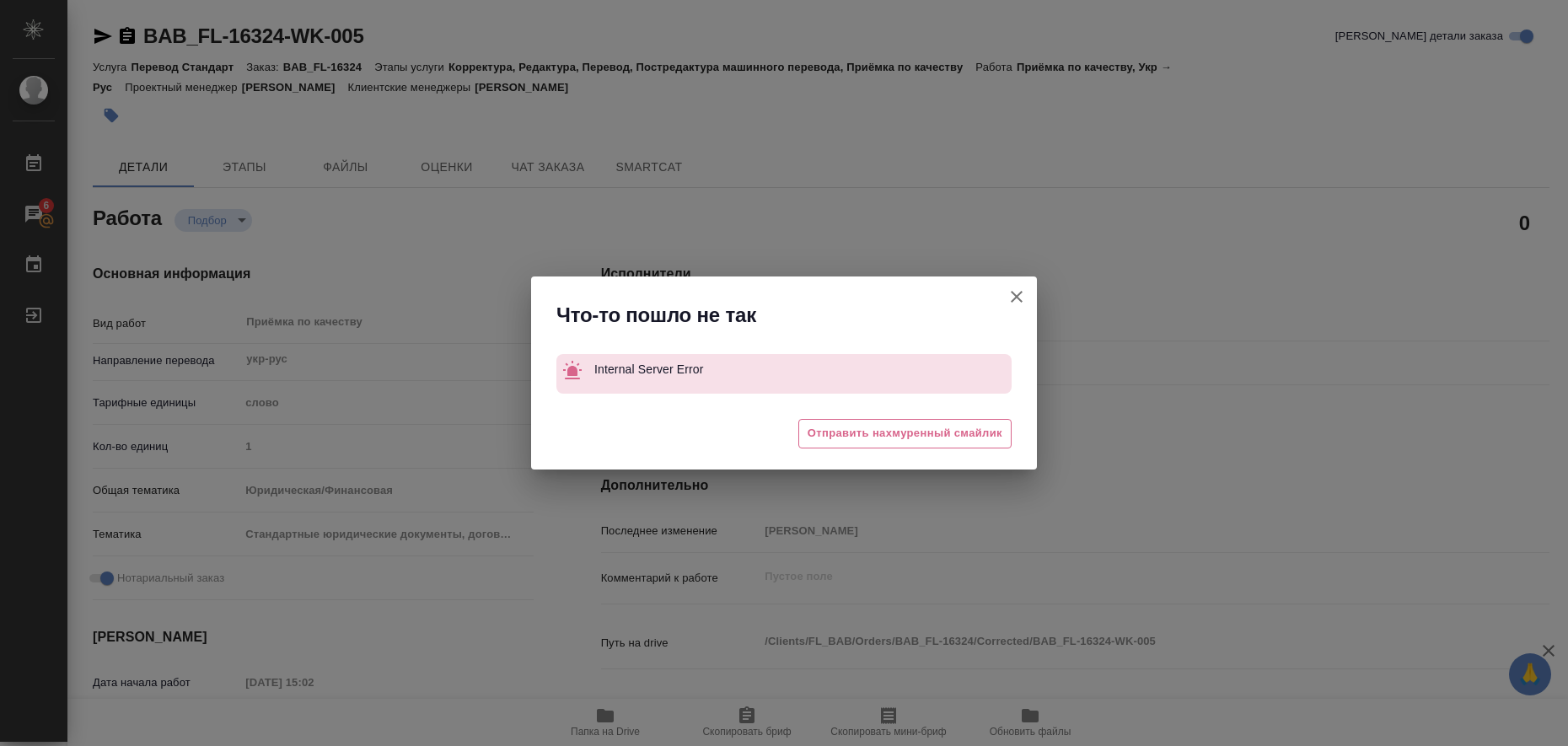
click at [1028, 298] on button "[PERSON_NAME] детали заказа" at bounding box center [1017, 296] width 40 height 40
type textarea "x"
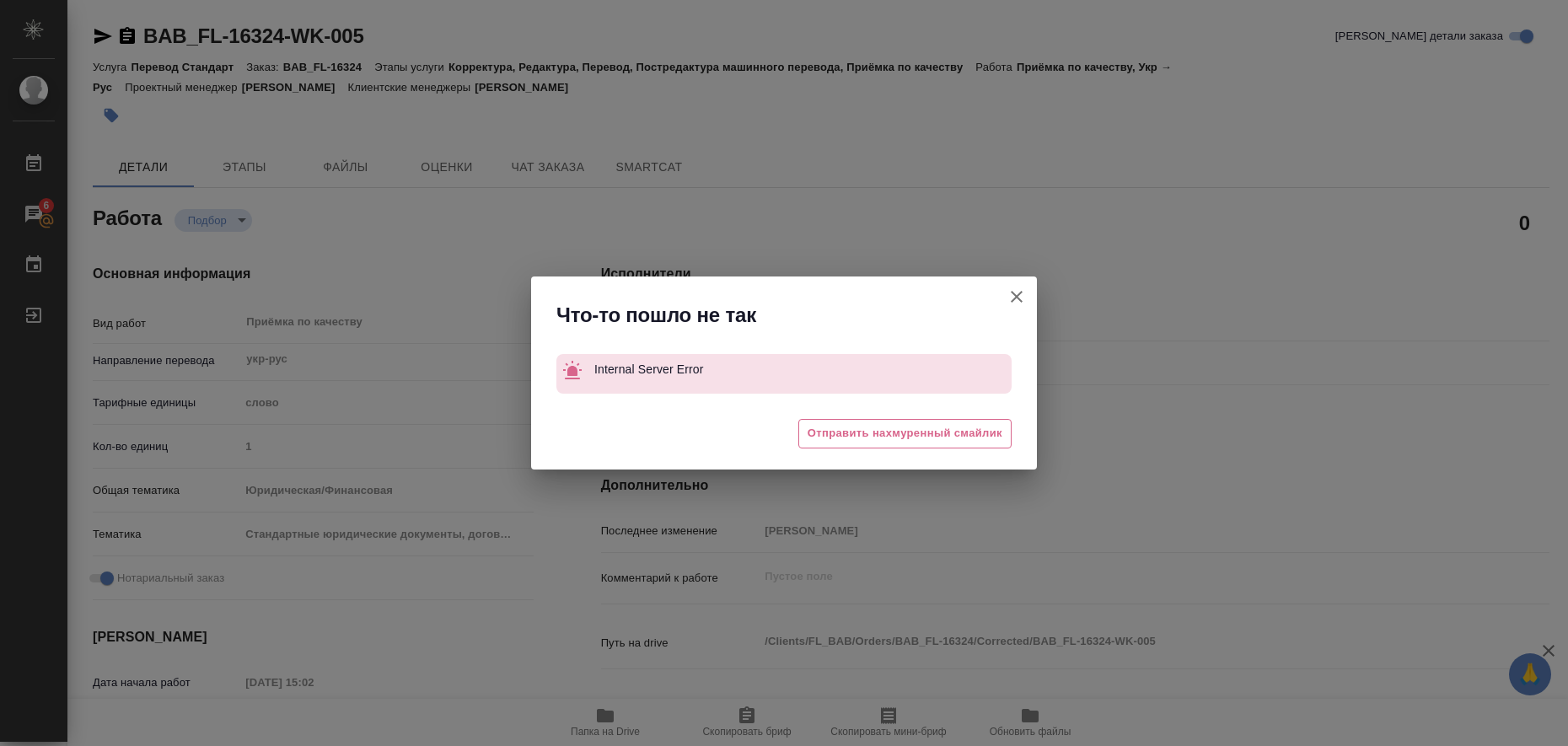
type textarea "x"
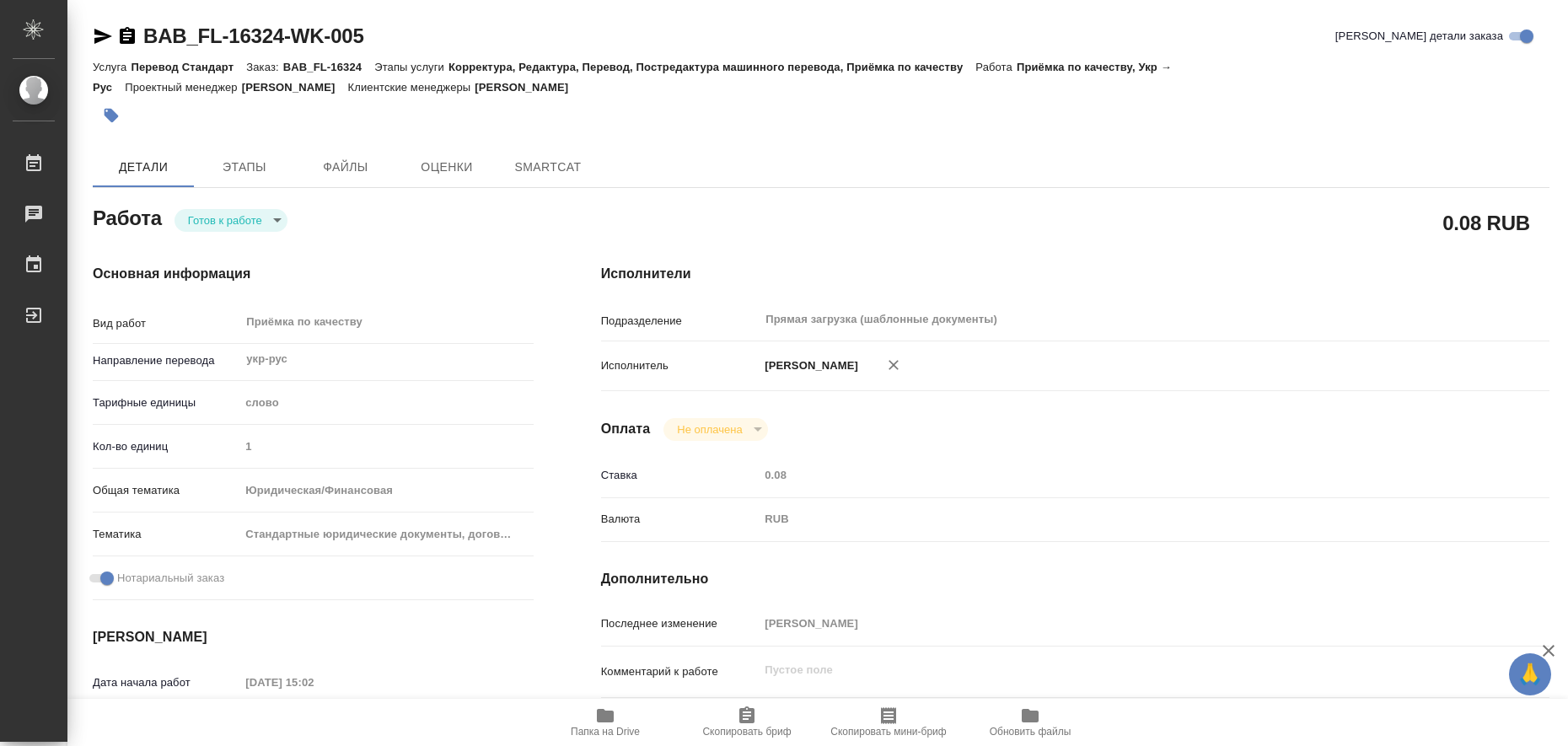
type textarea "x"
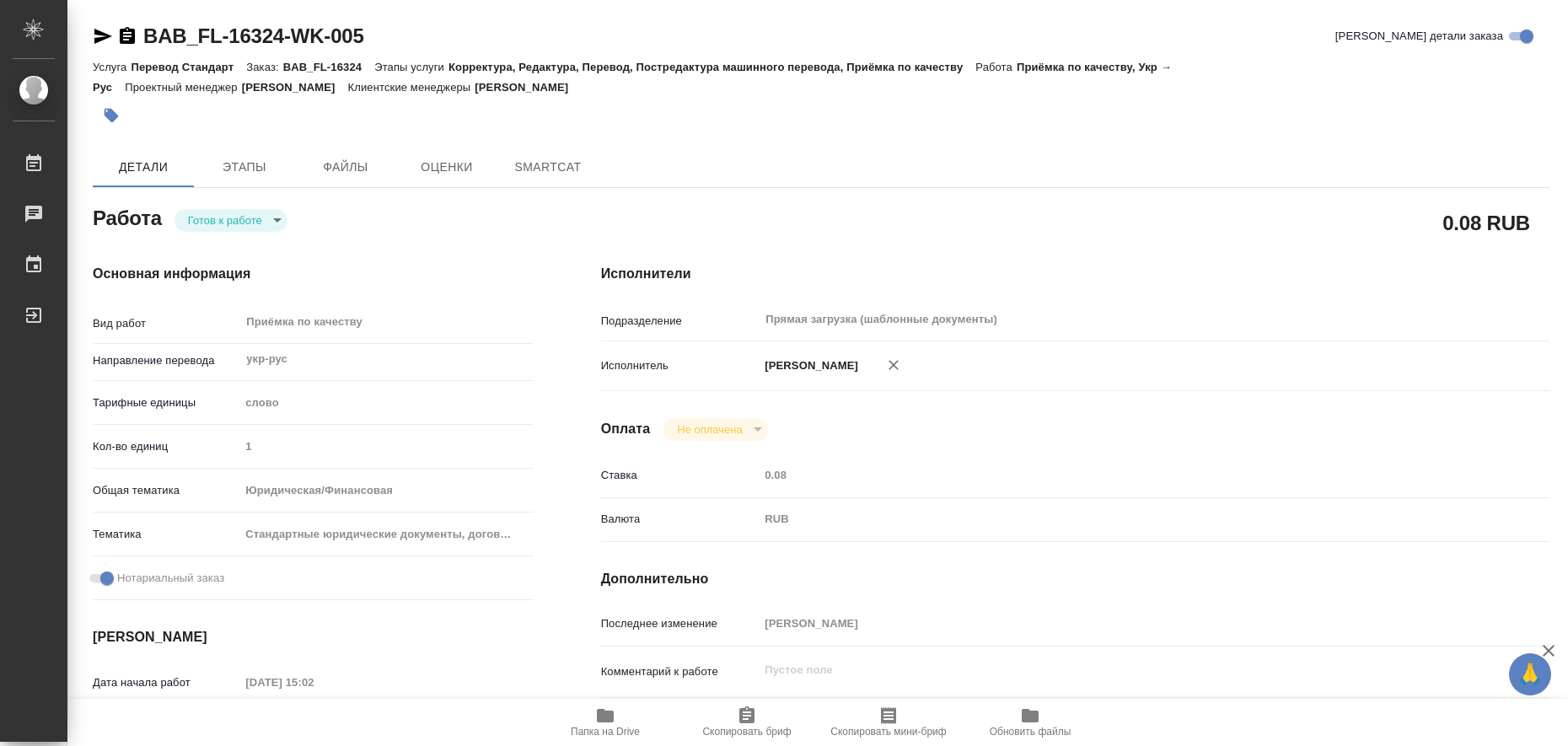
type textarea "x"
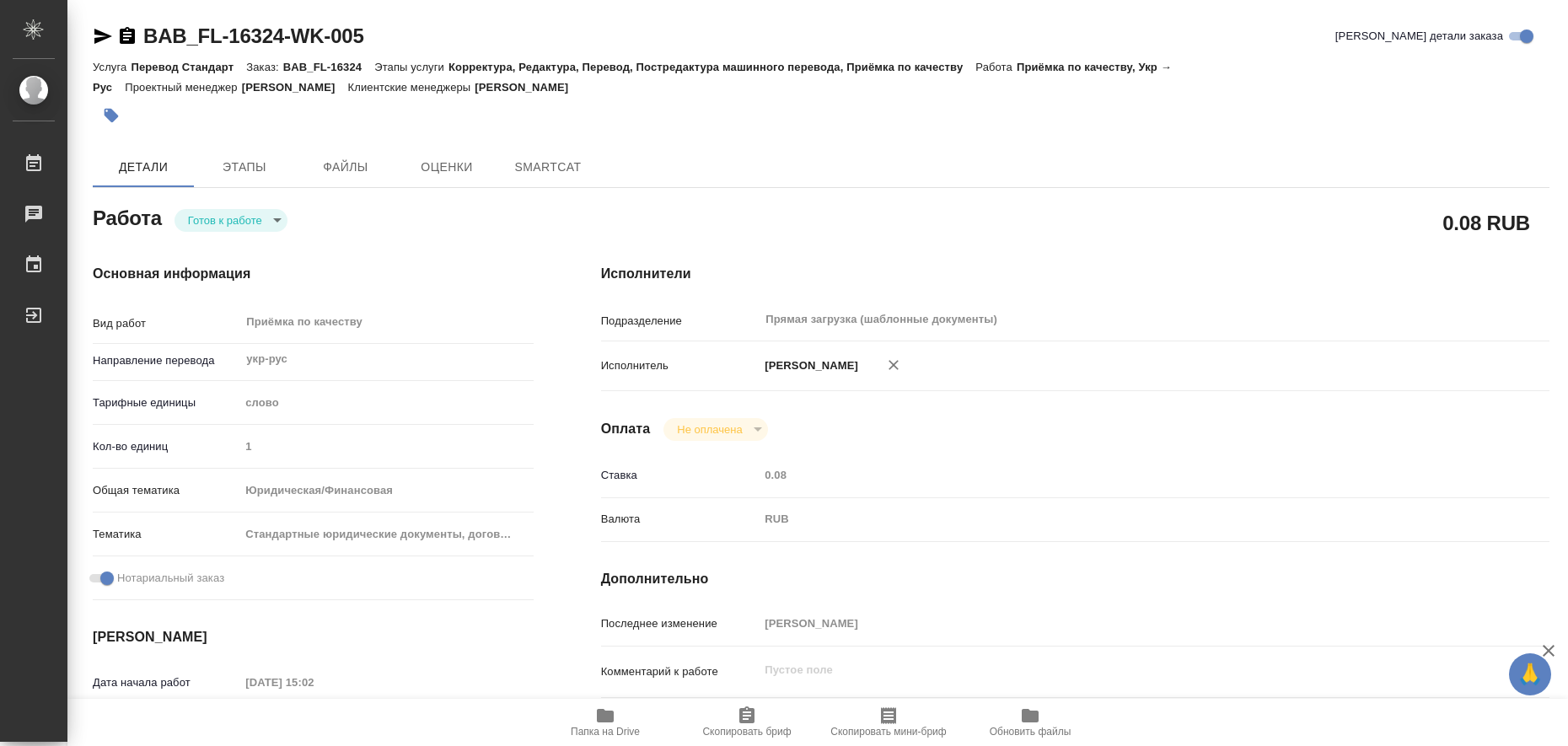
type textarea "x"
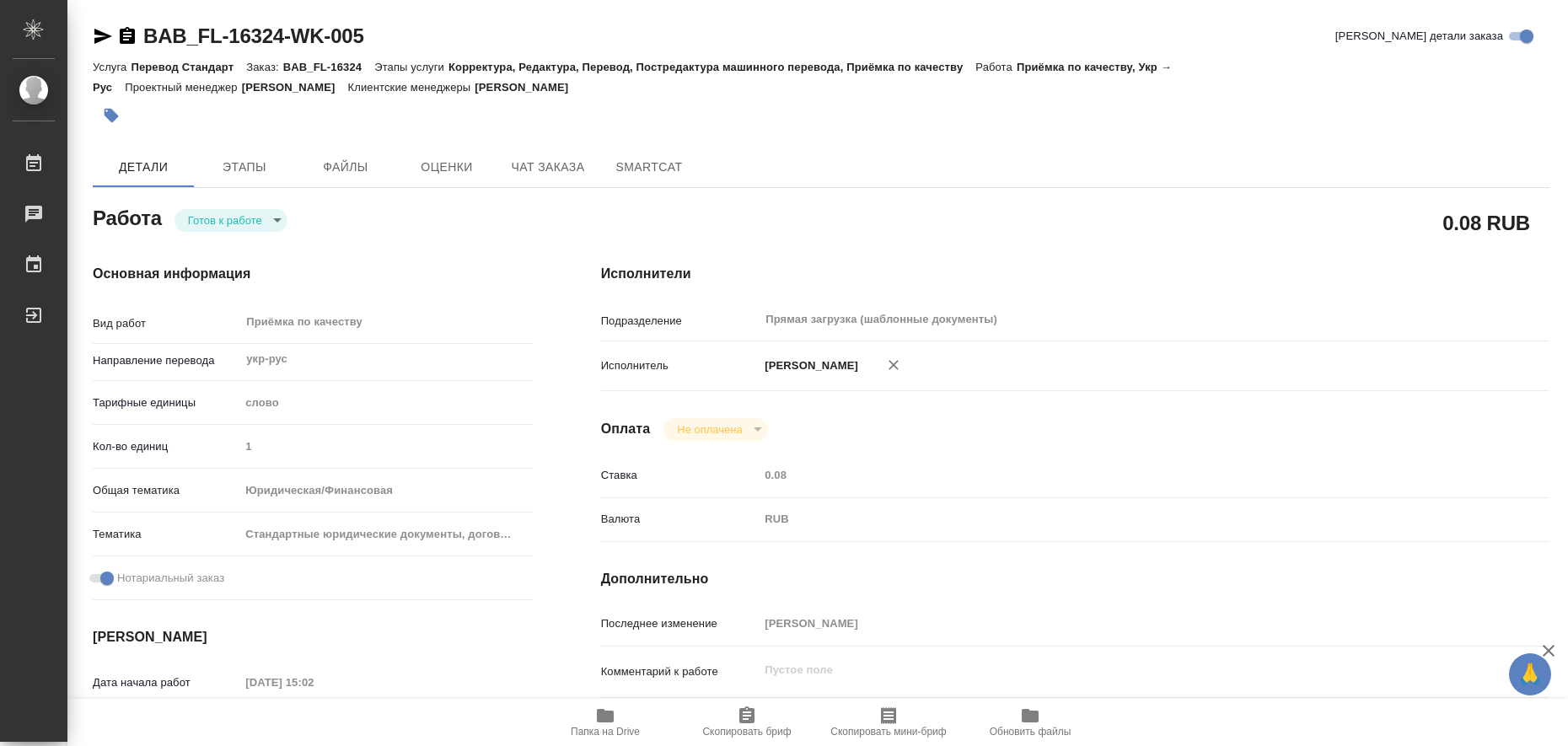
type textarea "x"
